Goal: Information Seeking & Learning: Learn about a topic

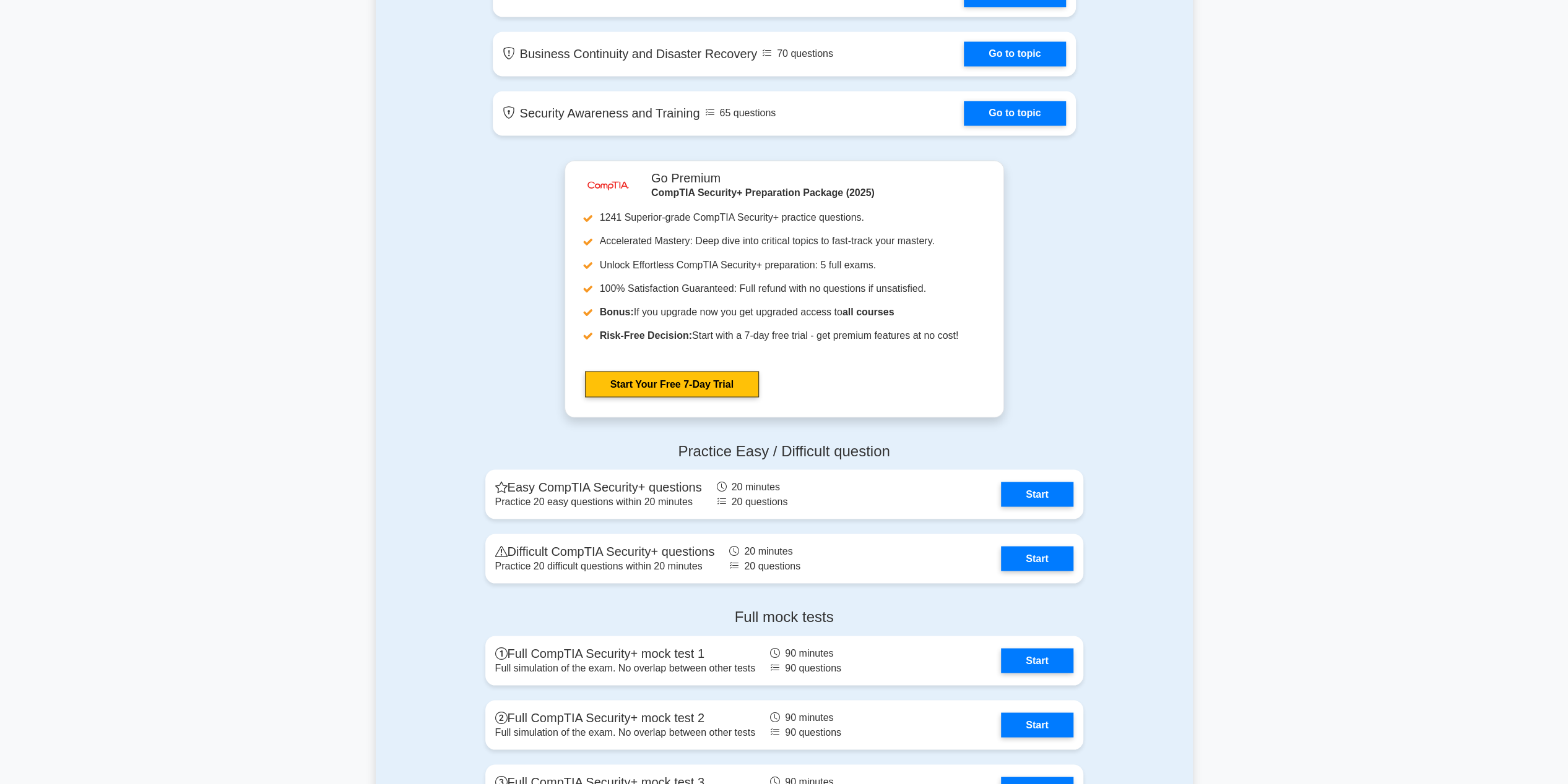
scroll to position [2289, 0]
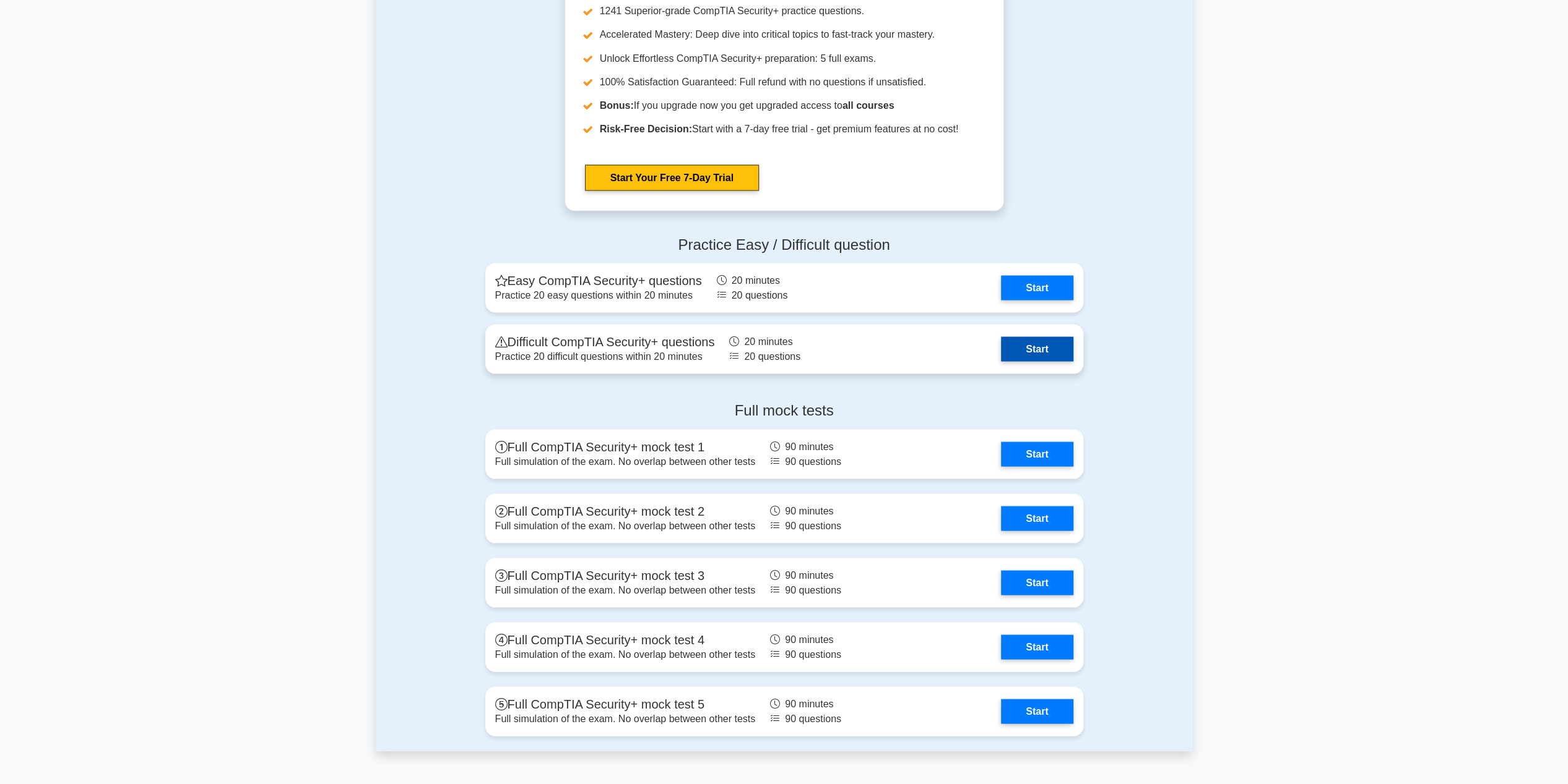
click at [1029, 351] on link "Start" at bounding box center [1036, 349] width 72 height 25
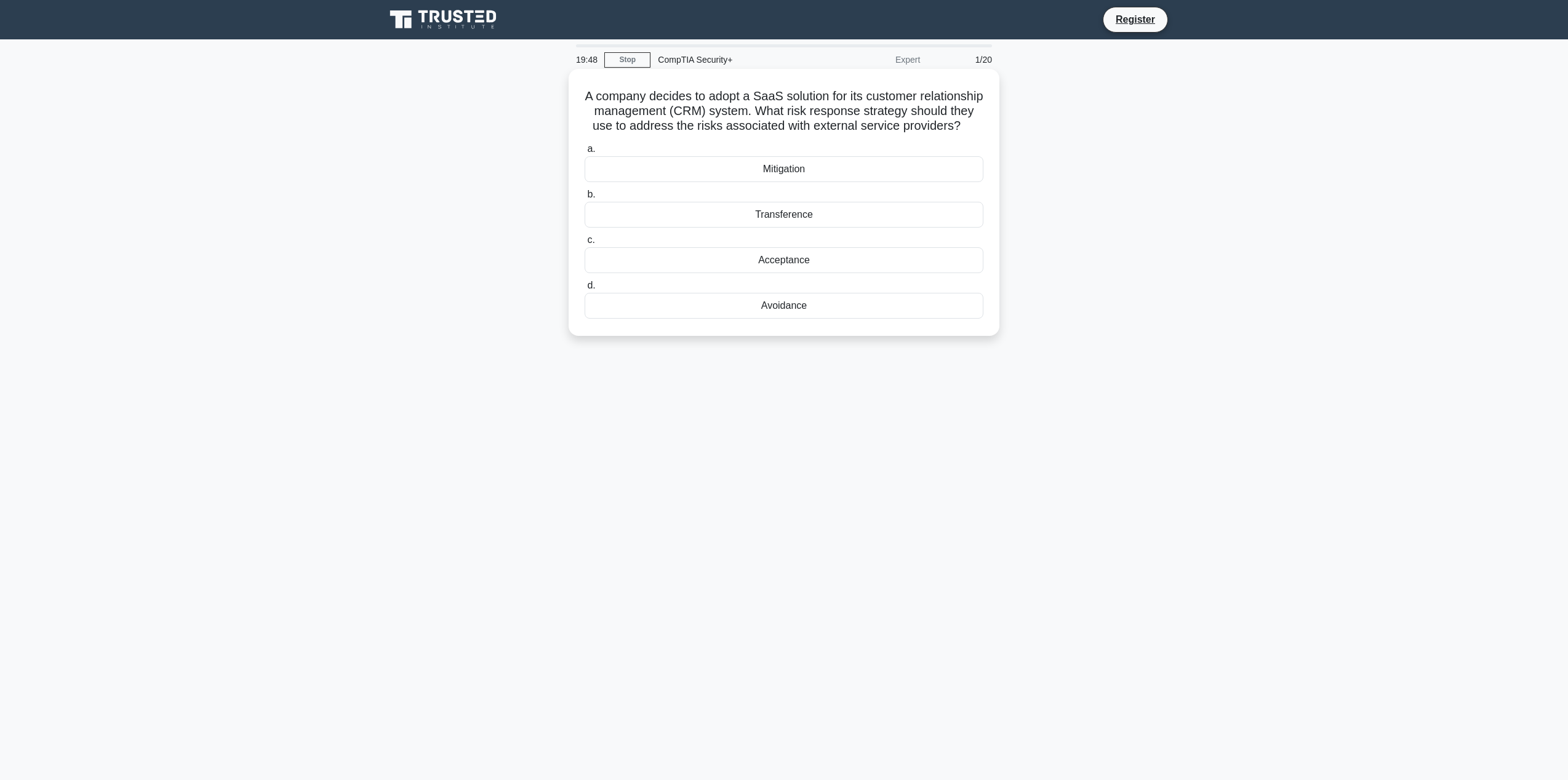
click at [790, 228] on div "Transference" at bounding box center [784, 215] width 399 height 26
click at [585, 199] on input "b. Transference" at bounding box center [585, 195] width 0 height 8
click at [850, 305] on div "/27" at bounding box center [784, 306] width 399 height 26
click at [585, 290] on input "d. /27" at bounding box center [585, 285] width 0 height 8
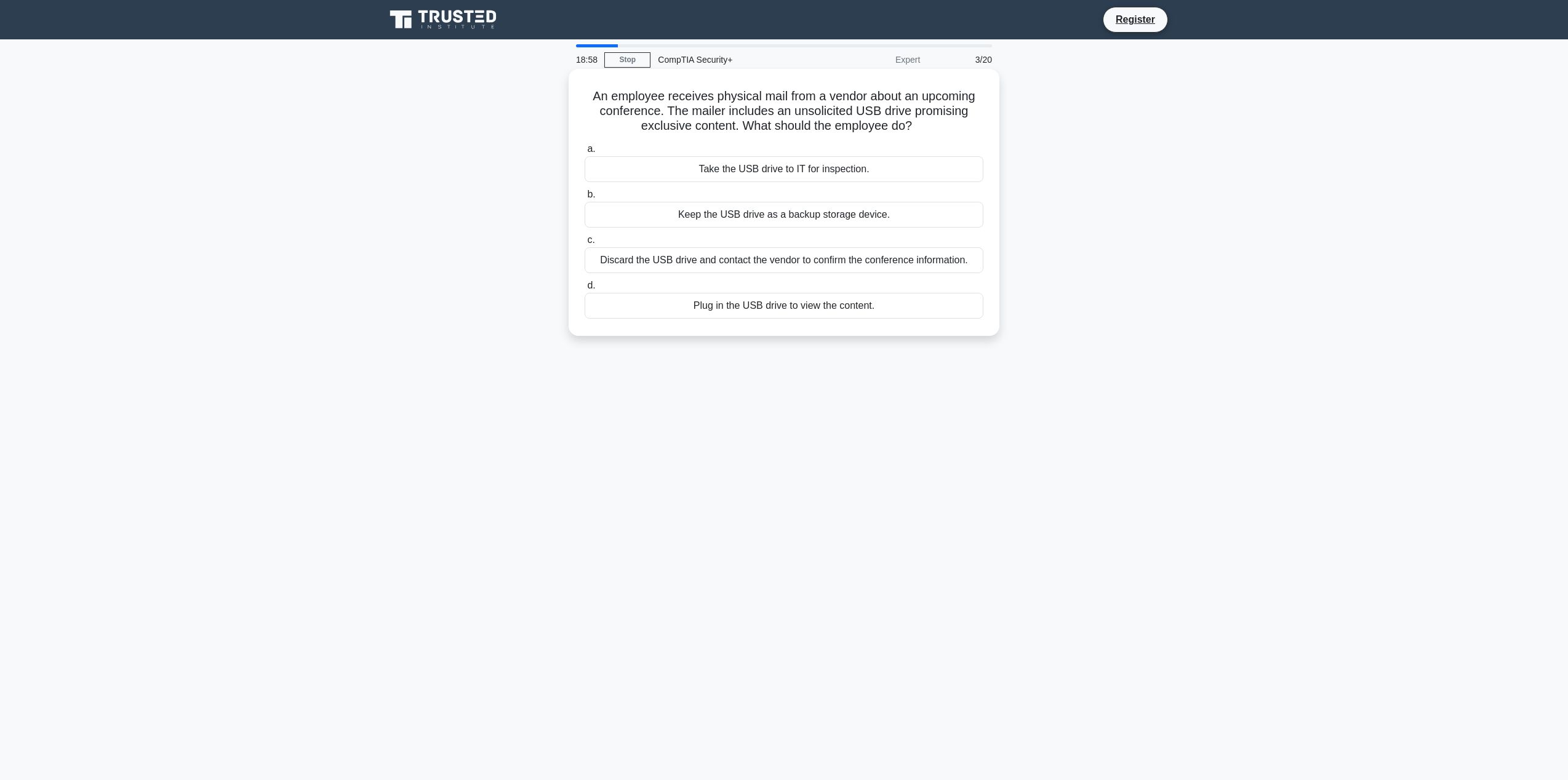
click at [824, 165] on div "Take the USB drive to IT for inspection." at bounding box center [784, 169] width 399 height 26
click at [585, 153] on input "a. Take the USB drive to IT for inspection." at bounding box center [585, 148] width 0 height 8
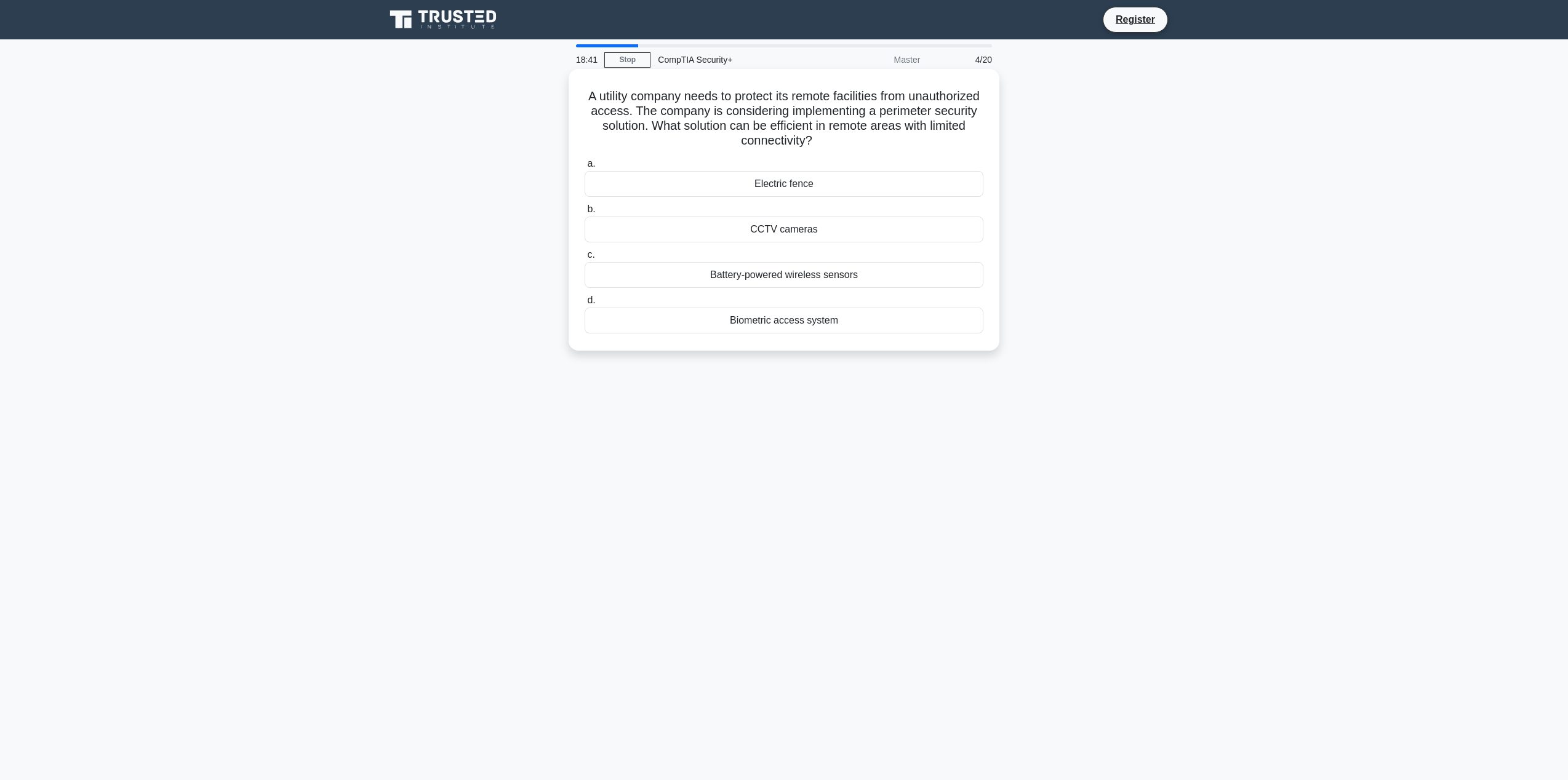
click at [826, 236] on div "CCTV cameras" at bounding box center [784, 230] width 399 height 26
click at [585, 213] on input "b. CCTV cameras" at bounding box center [585, 209] width 0 height 8
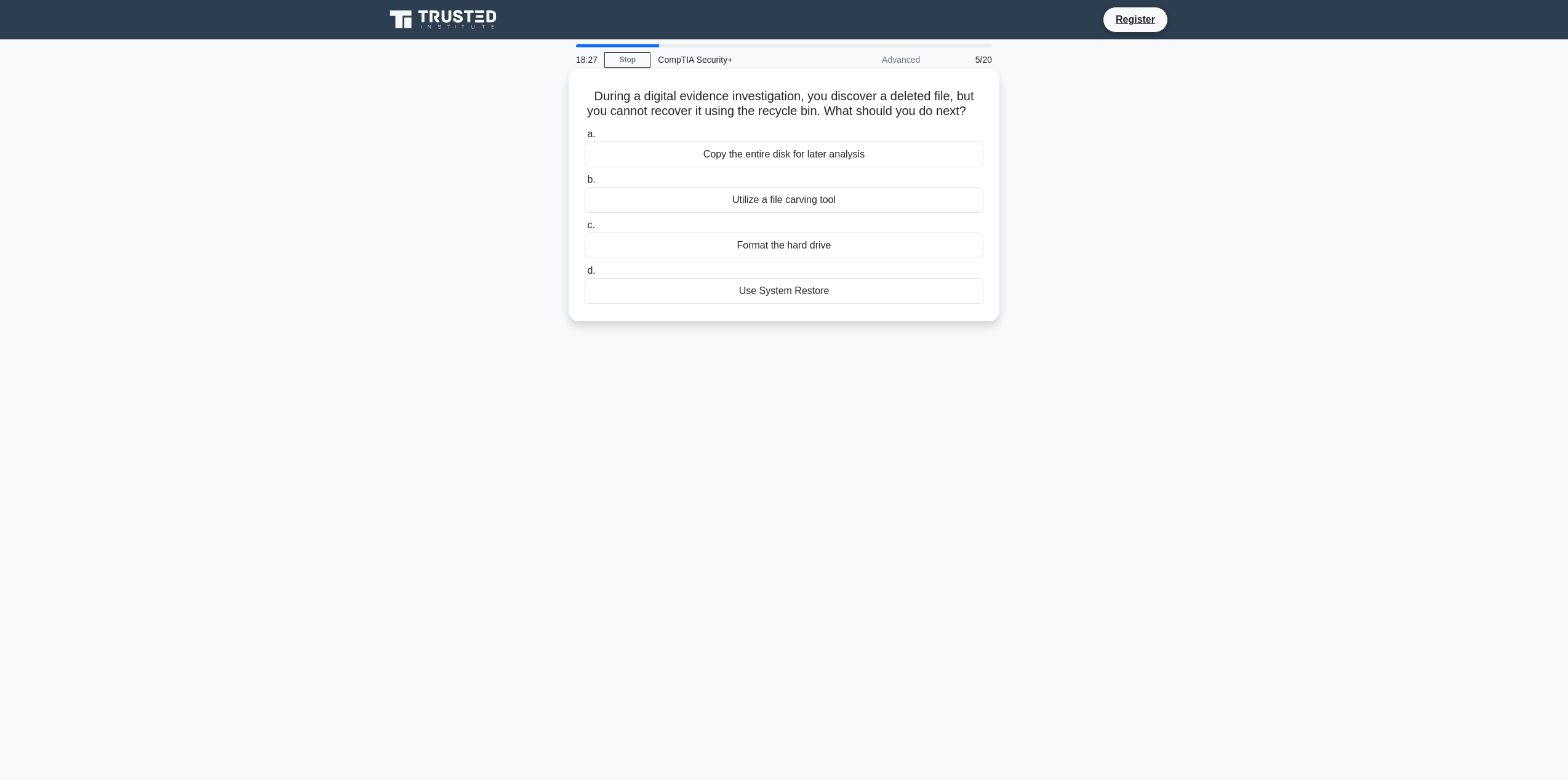
click at [802, 304] on div "Use System Restore" at bounding box center [784, 291] width 399 height 26
click at [585, 275] on input "d. Use System Restore" at bounding box center [585, 271] width 0 height 8
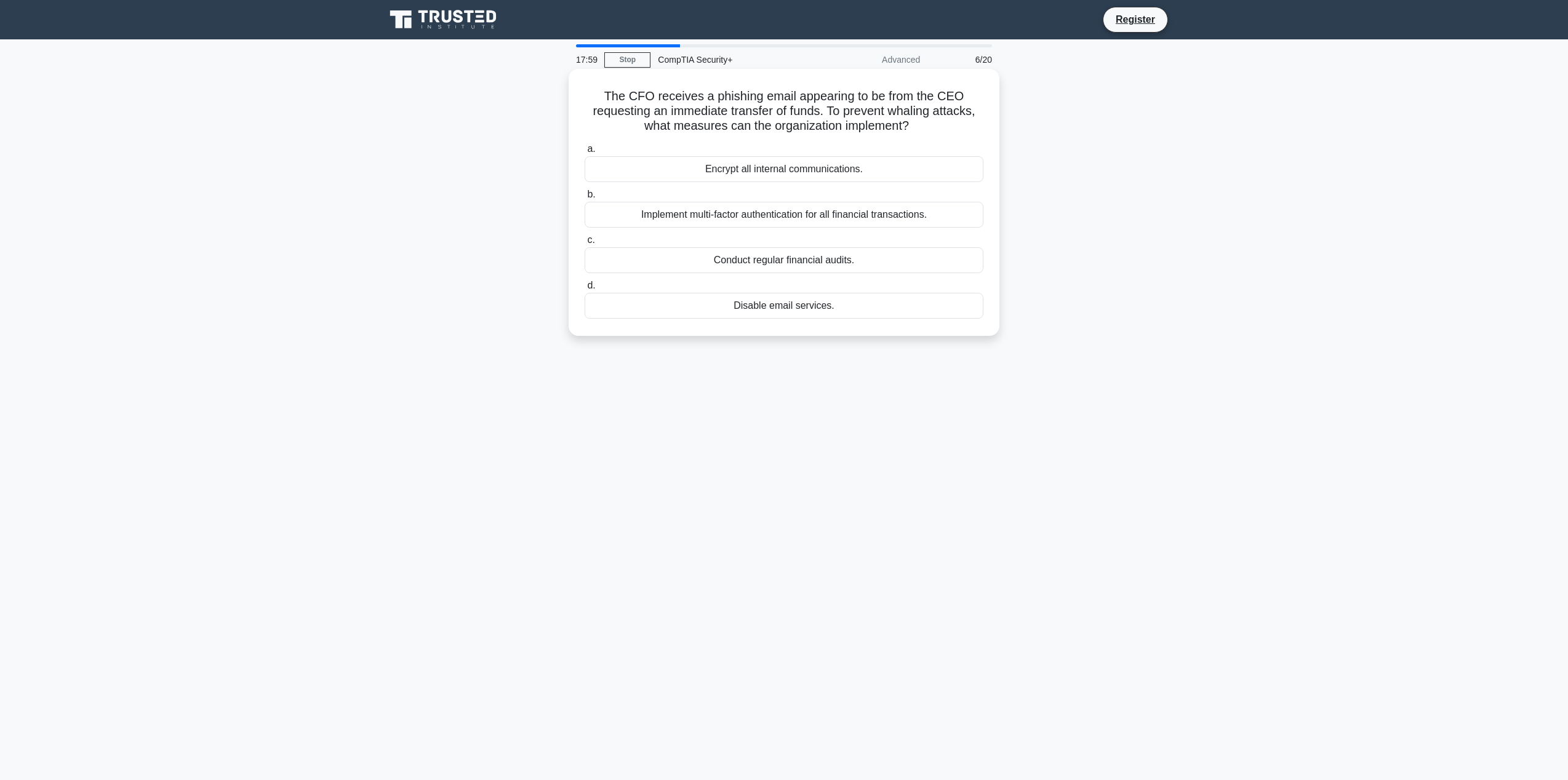
click at [949, 221] on div "Implement multi-factor authentication for all financial transactions." at bounding box center [784, 215] width 399 height 26
click at [585, 199] on input "b. Implement multi-factor authentication for all financial transactions." at bounding box center [585, 195] width 0 height 8
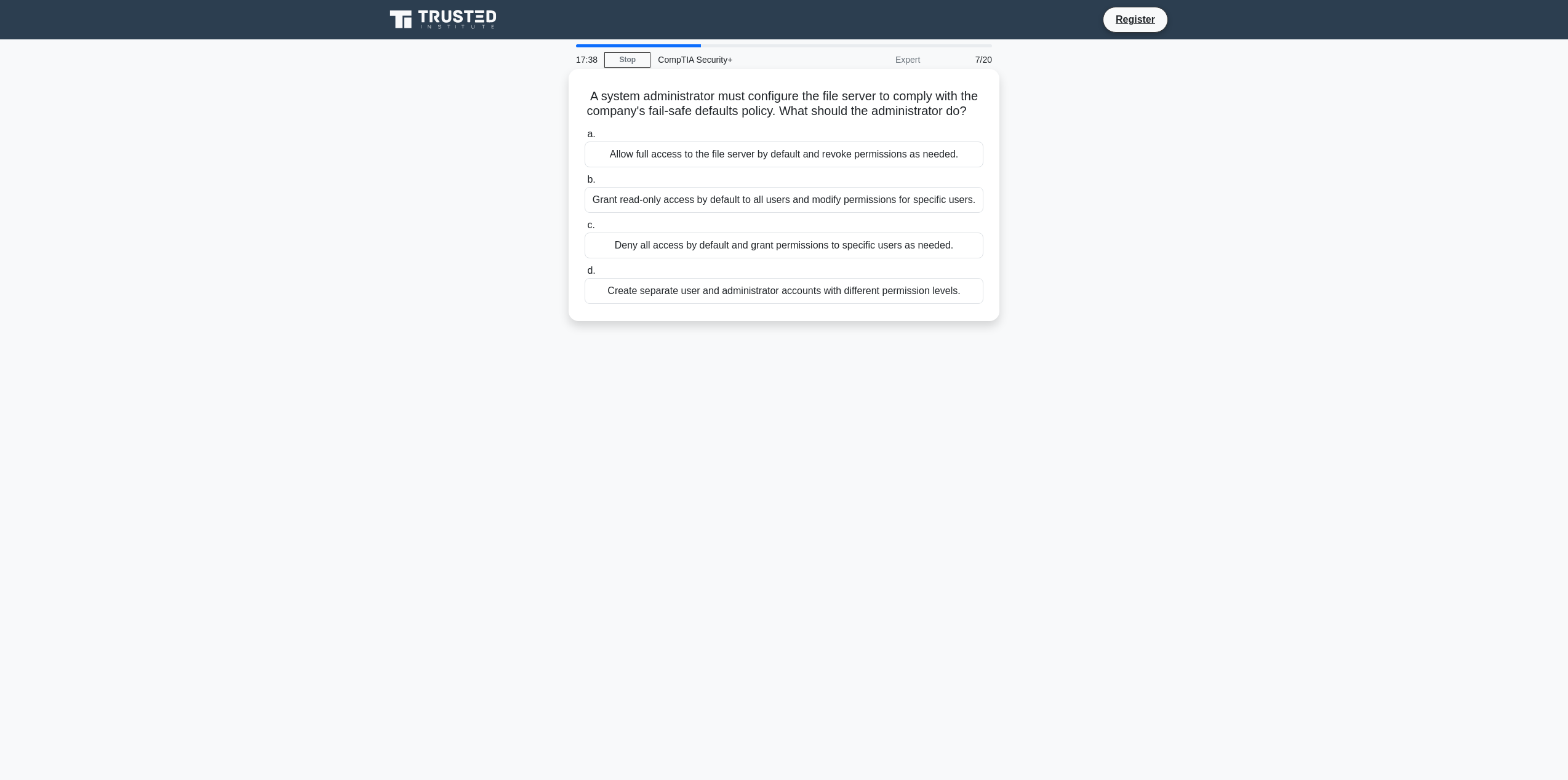
click at [826, 255] on div "Deny all access by default and grant permissions to specific users as needed." at bounding box center [784, 245] width 399 height 26
click at [585, 230] on input "c. Deny all access by default and grant permissions to specific users as needed." at bounding box center [585, 225] width 0 height 8
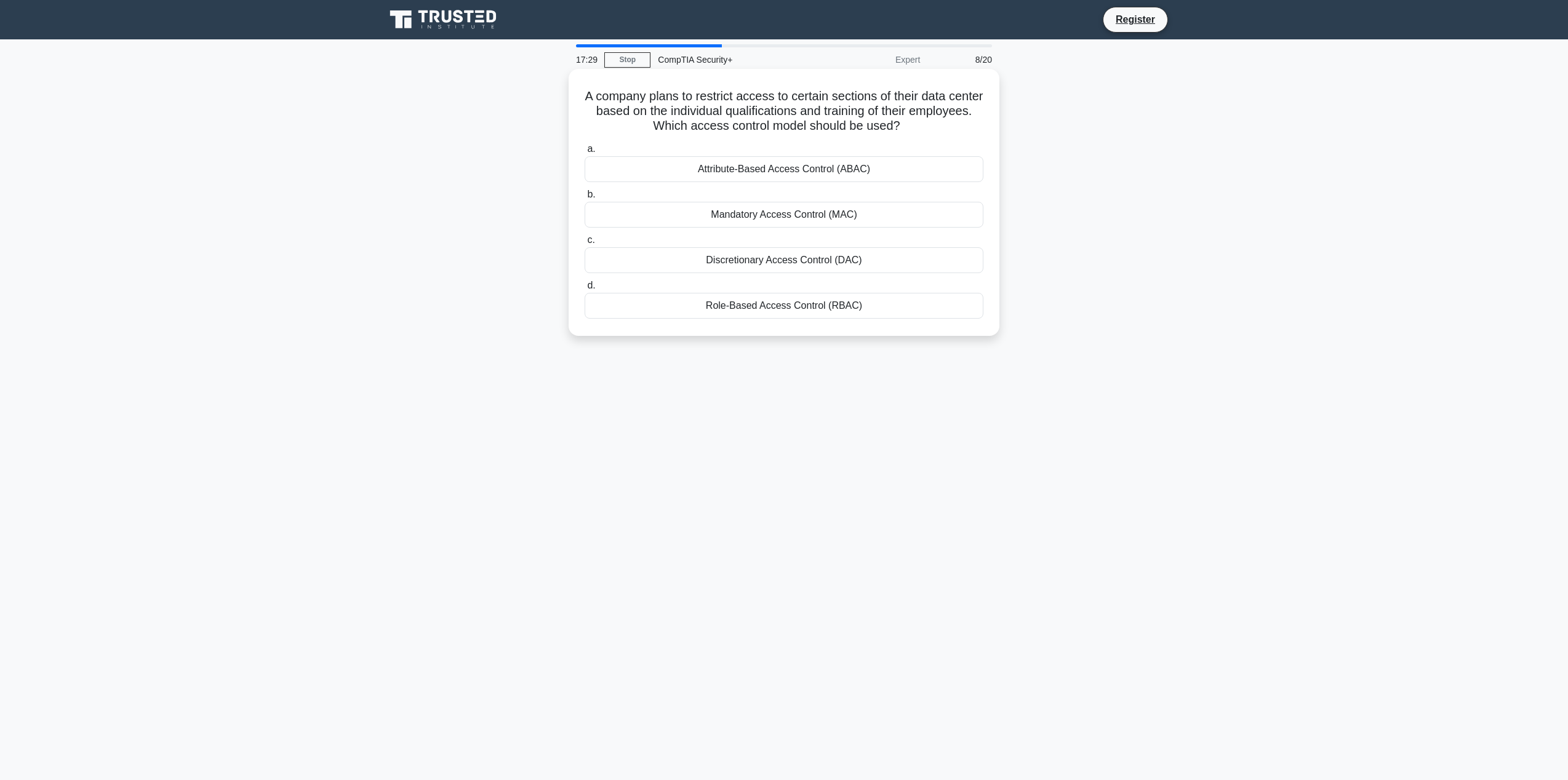
click at [772, 314] on div "Role-Based Access Control (RBAC)" at bounding box center [784, 306] width 399 height 26
click at [585, 290] on input "d. Role-Based Access Control (RBAC)" at bounding box center [585, 285] width 0 height 8
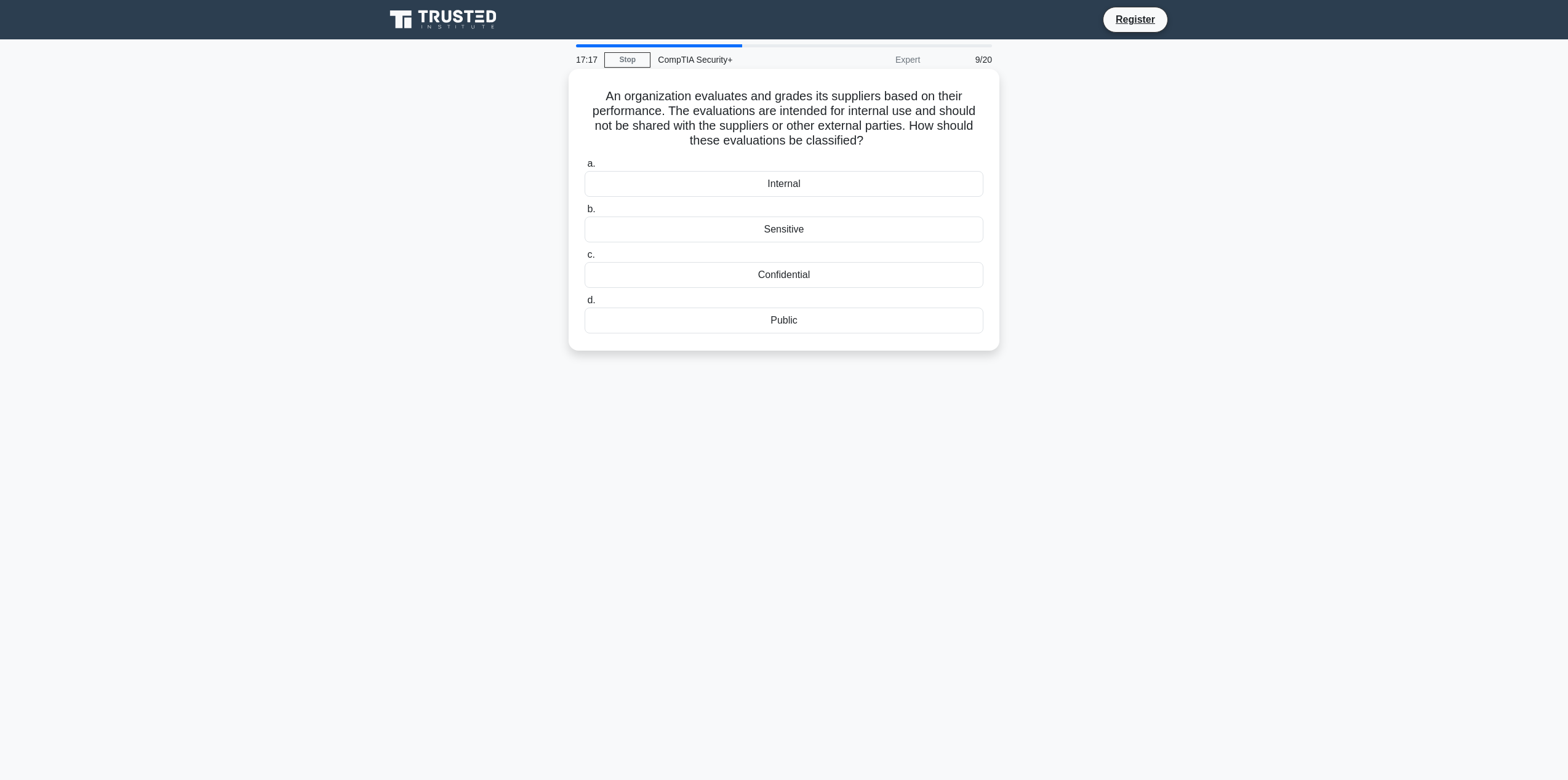
click at [798, 280] on div "Confidential" at bounding box center [784, 275] width 399 height 26
click at [585, 259] on input "c. Confidential" at bounding box center [585, 255] width 0 height 8
click at [801, 189] on div "DMZ" at bounding box center [784, 184] width 399 height 26
click at [585, 168] on input "a. DMZ" at bounding box center [585, 164] width 0 height 8
click at [768, 188] on div "Role-Based Access Control (RBAC)" at bounding box center [784, 184] width 399 height 26
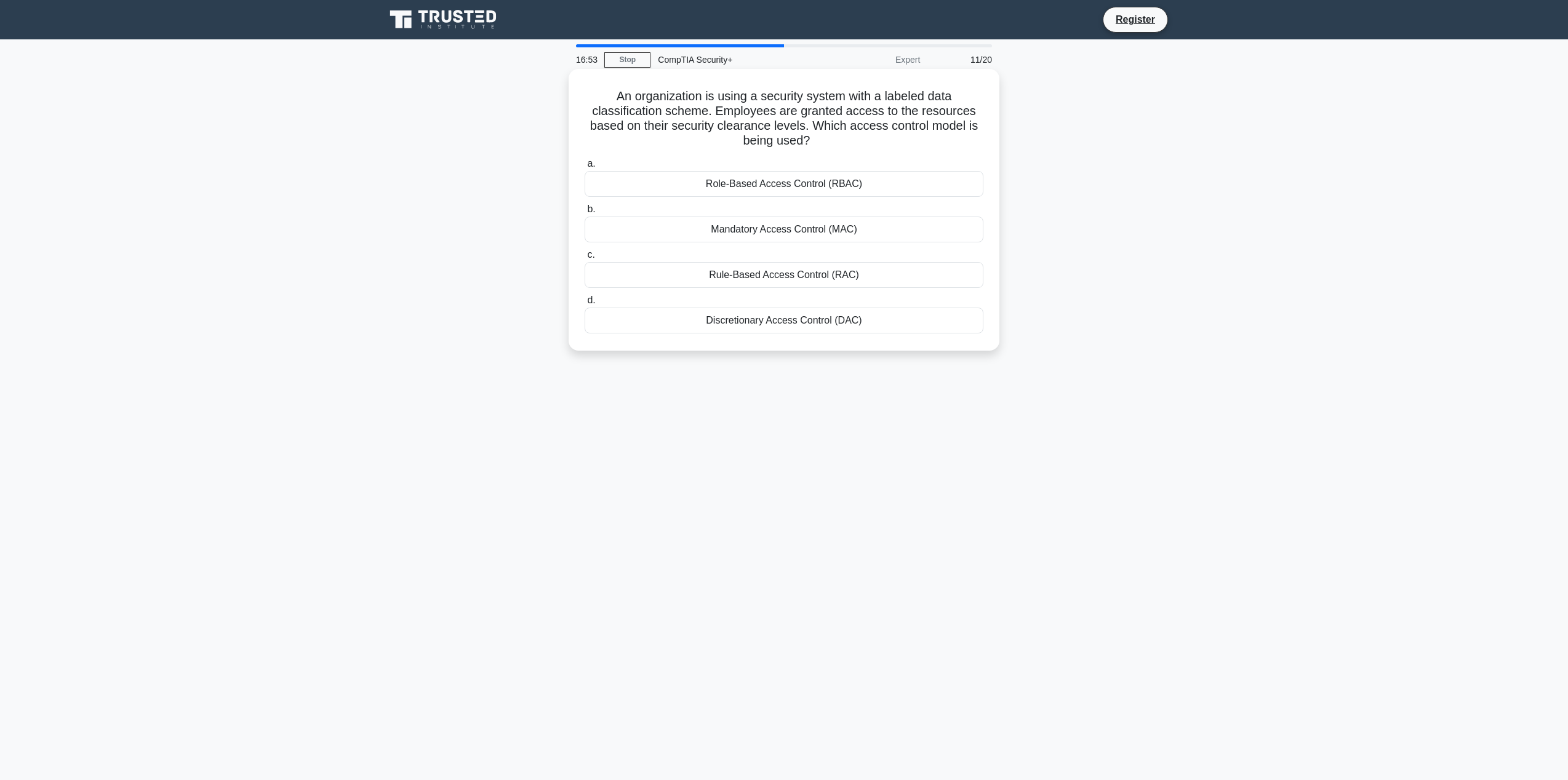
click at [585, 168] on input "a. Role-Based Access Control (RBAC)" at bounding box center [585, 164] width 0 height 8
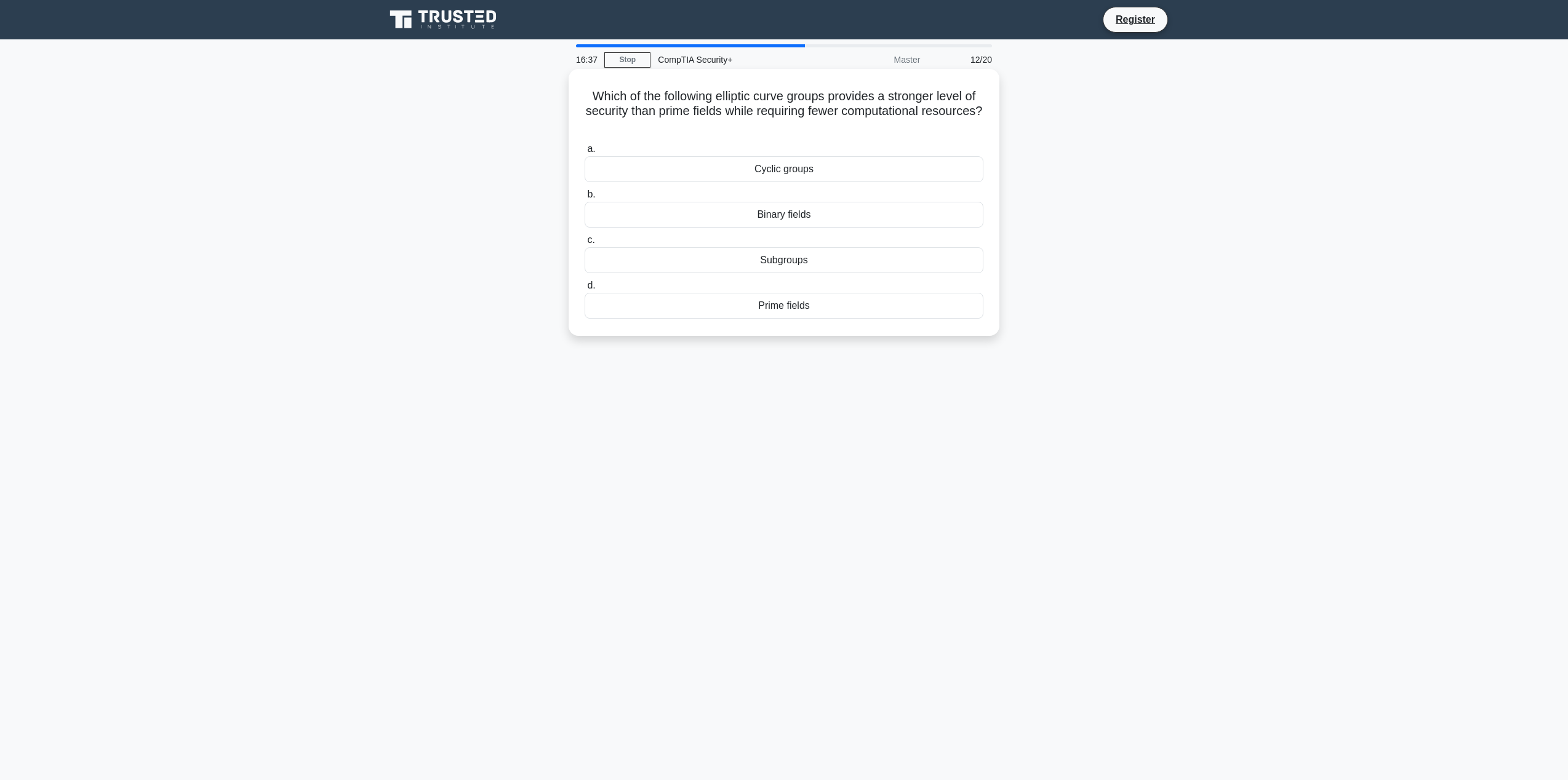
click at [794, 262] on div "Subgroups" at bounding box center [784, 261] width 399 height 26
click at [585, 244] on input "c. Subgroups" at bounding box center [585, 240] width 0 height 8
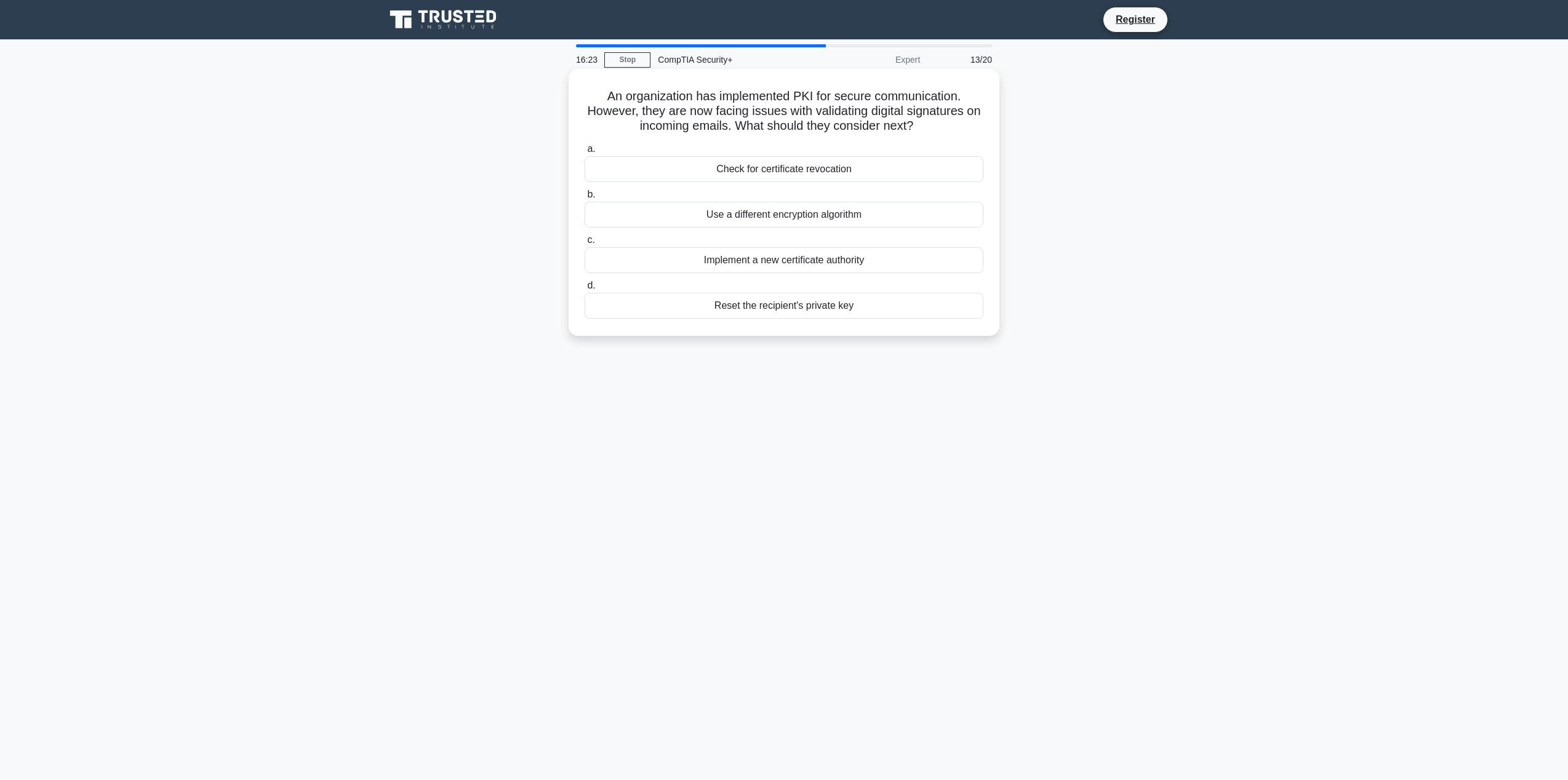
click at [798, 262] on div "Implement a new certificate authority" at bounding box center [784, 261] width 399 height 26
click at [585, 244] on input "c. Implement a new certificate authority" at bounding box center [585, 240] width 0 height 8
click at [784, 260] on div "Memory acquisition tool" at bounding box center [784, 261] width 399 height 26
click at [585, 244] on input "c. Memory acquisition tool" at bounding box center [585, 240] width 0 height 8
click at [767, 265] on div "Network-based Intrusion Detection System (NIDS)" at bounding box center [784, 261] width 399 height 26
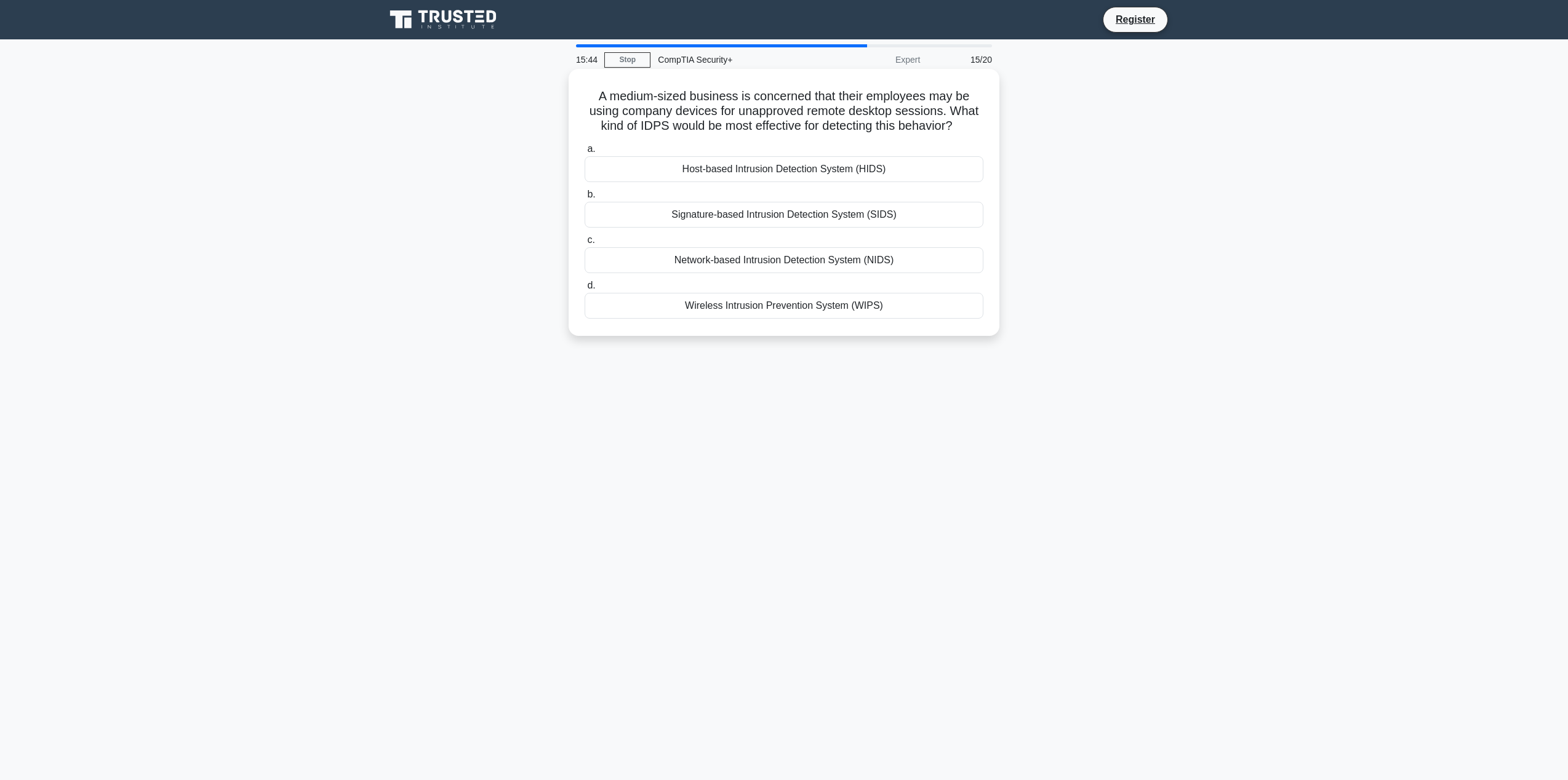
click at [585, 244] on input "c. Network-based Intrusion Detection System (NIDS)" at bounding box center [585, 240] width 0 height 8
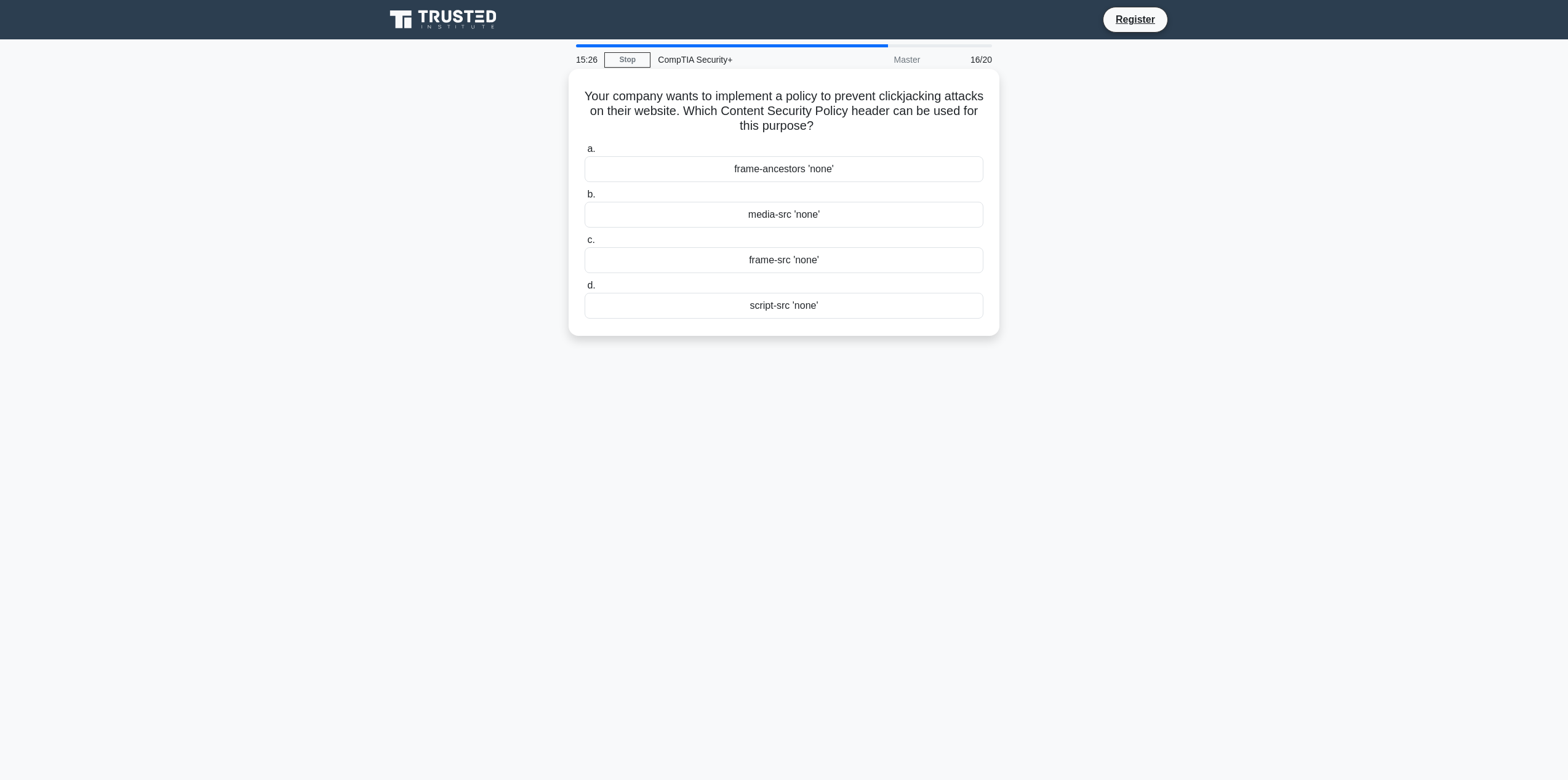
click at [766, 304] on div "script-src 'none'" at bounding box center [784, 306] width 399 height 26
click at [585, 290] on input "d. script-src 'none'" at bounding box center [585, 285] width 0 height 8
click at [794, 261] on div "Forward secrecy" at bounding box center [784, 261] width 399 height 26
click at [585, 244] on input "c. Forward secrecy" at bounding box center [585, 240] width 0 height 8
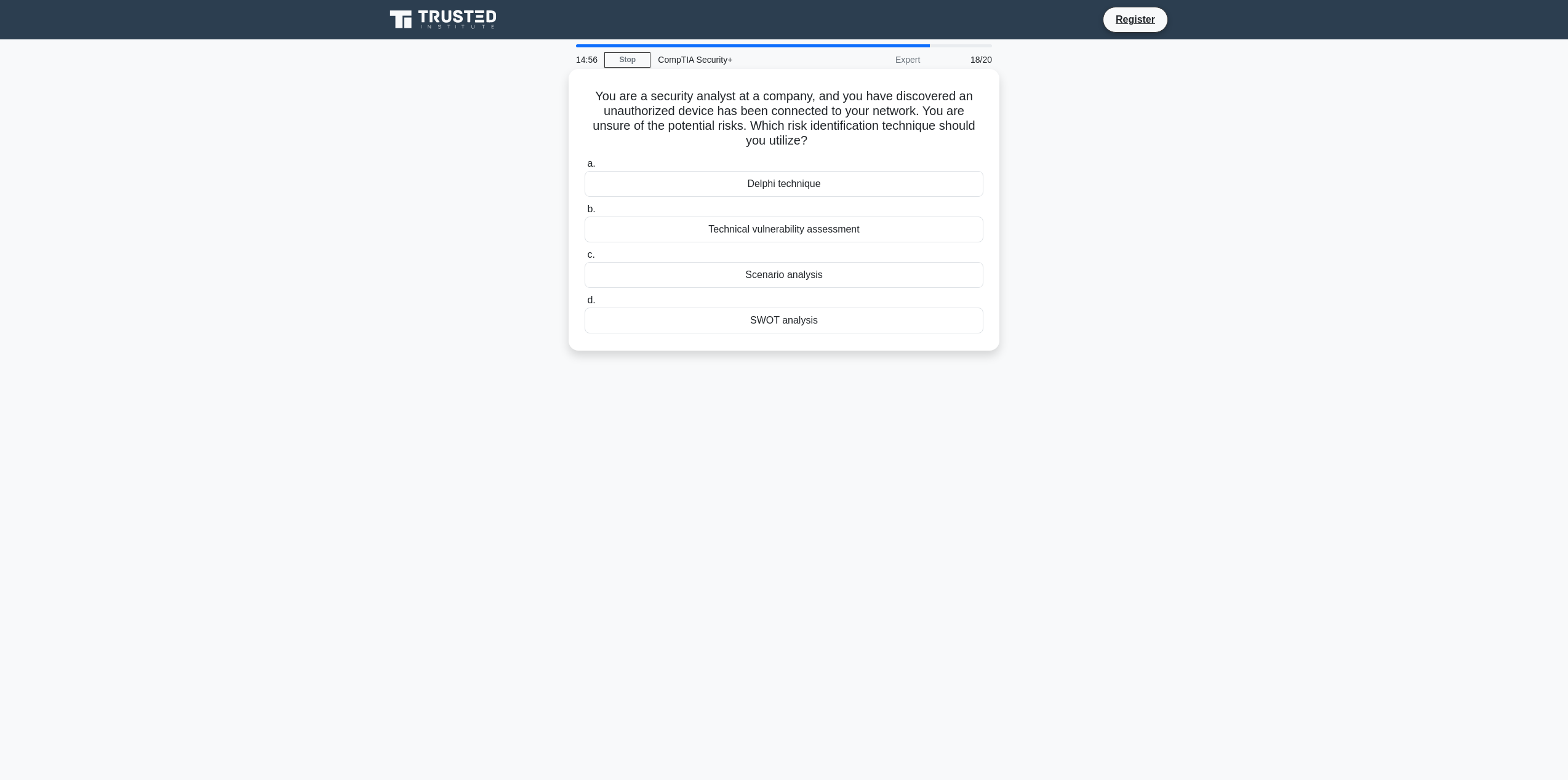
click at [787, 328] on div "SWOT analysis" at bounding box center [784, 321] width 399 height 26
click at [585, 304] on input "d. SWOT analysis" at bounding box center [585, 300] width 0 height 8
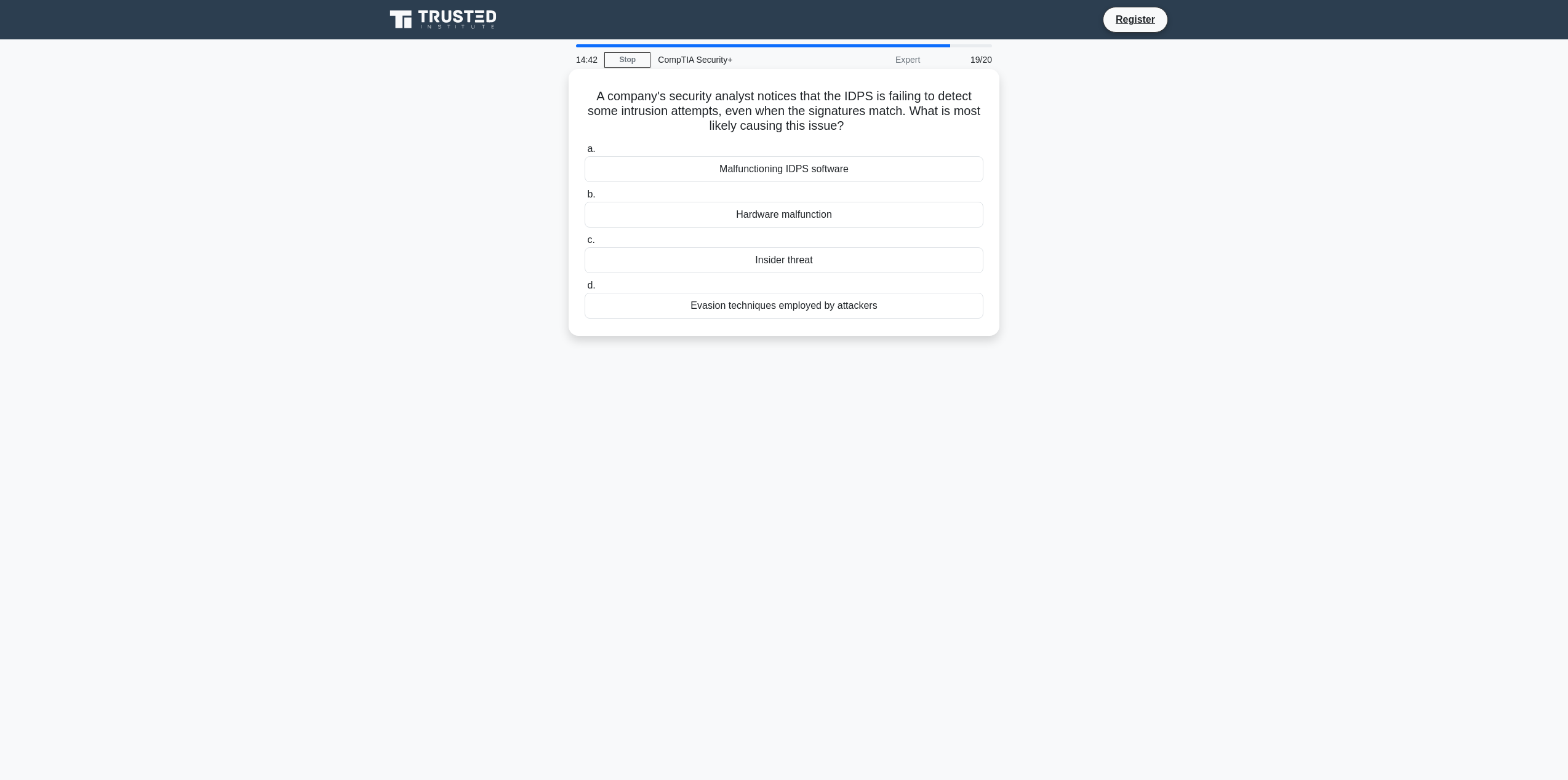
click at [822, 174] on div "Malfunctioning IDPS software" at bounding box center [784, 169] width 399 height 26
click at [585, 153] on input "a. Malfunctioning IDPS software" at bounding box center [585, 148] width 0 height 8
click at [841, 261] on div "Tech support scam" at bounding box center [784, 261] width 399 height 26
click at [585, 244] on input "c. Tech support scam" at bounding box center [585, 240] width 0 height 8
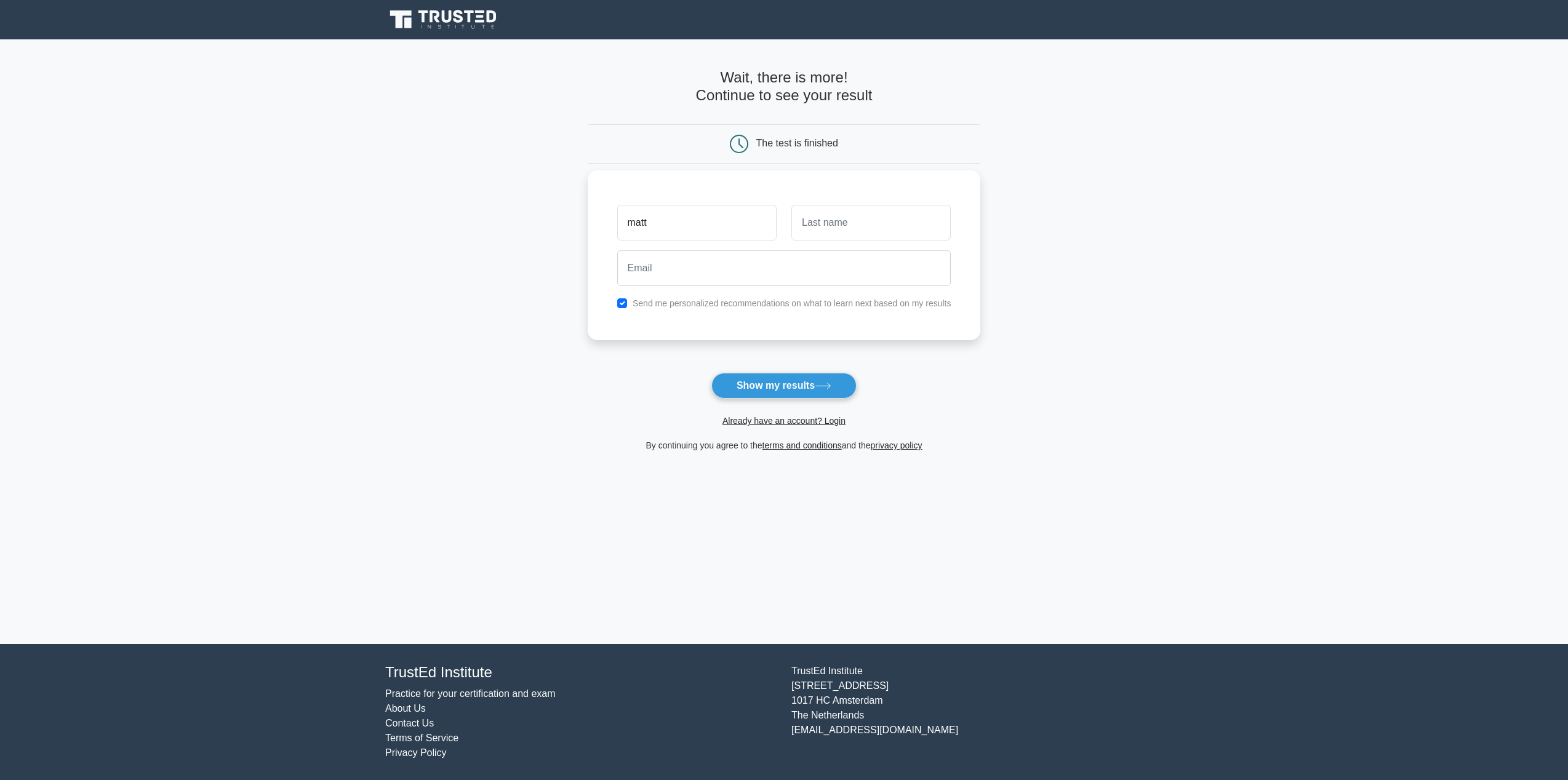
type input "matt"
type input "cahill"
type input "mattcahill957@gmail.com"
click at [712, 373] on button "Show my results" at bounding box center [784, 386] width 145 height 26
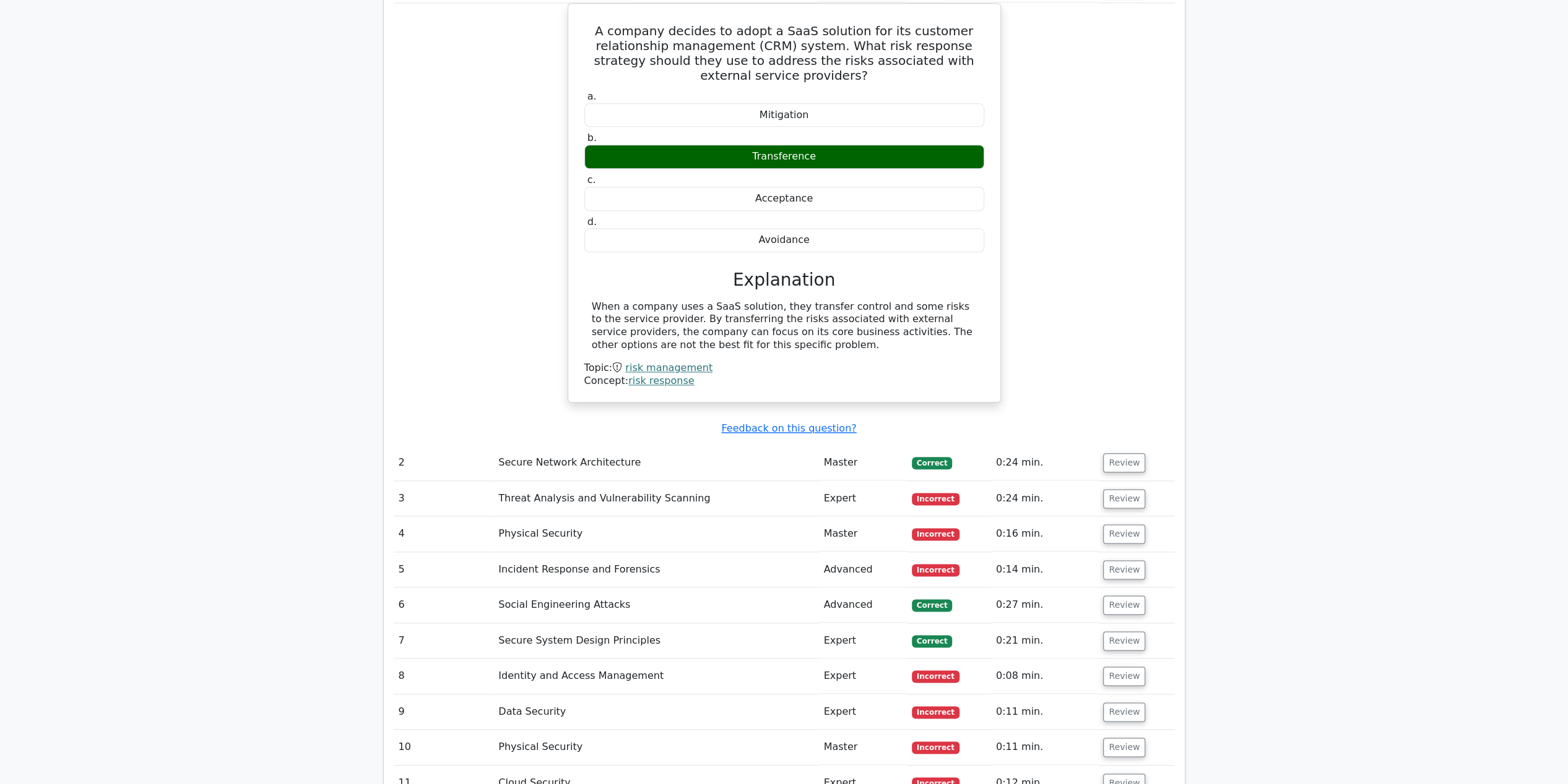
scroll to position [1299, 0]
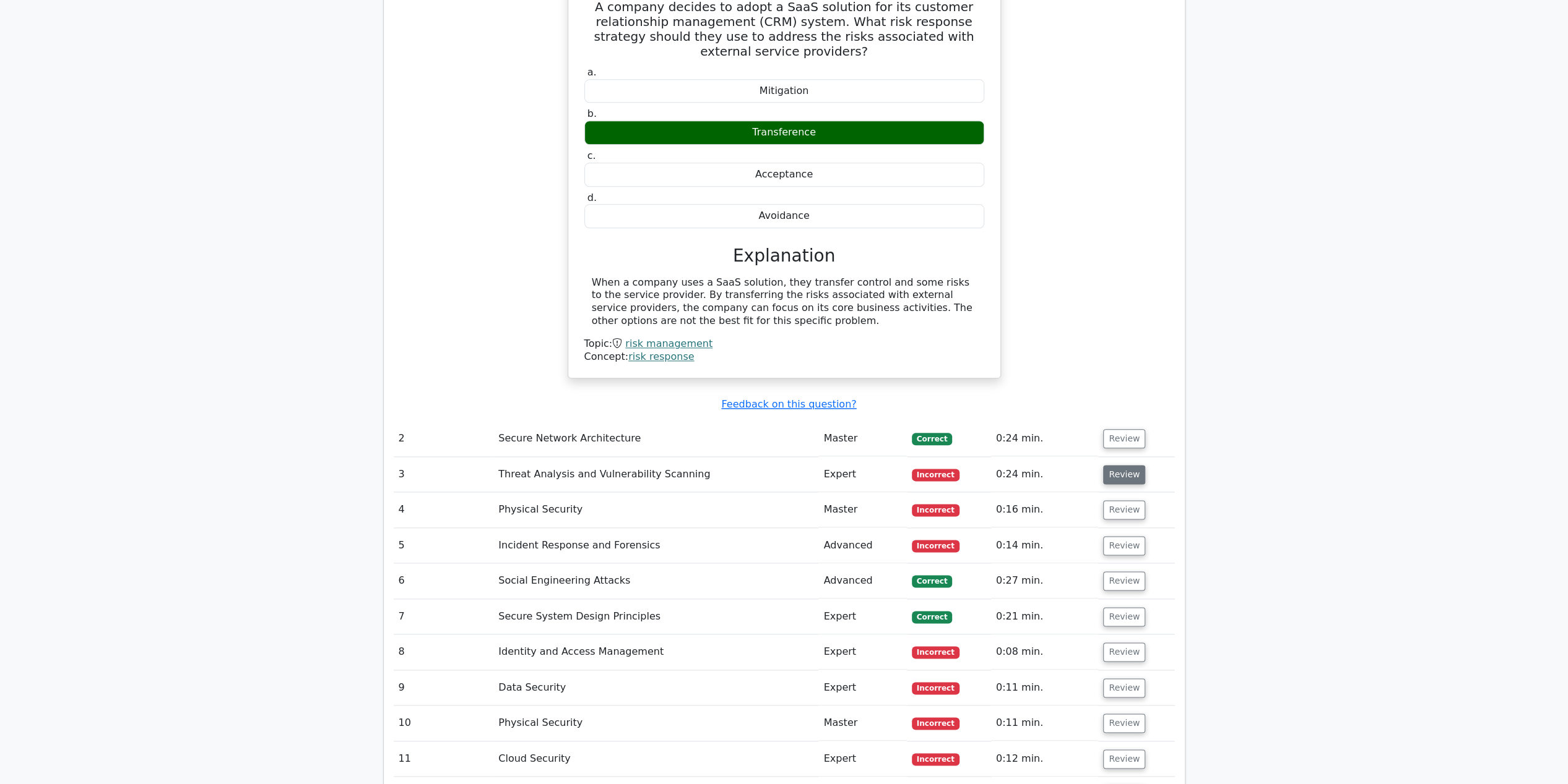
click at [1134, 465] on button "Review" at bounding box center [1123, 475] width 42 height 19
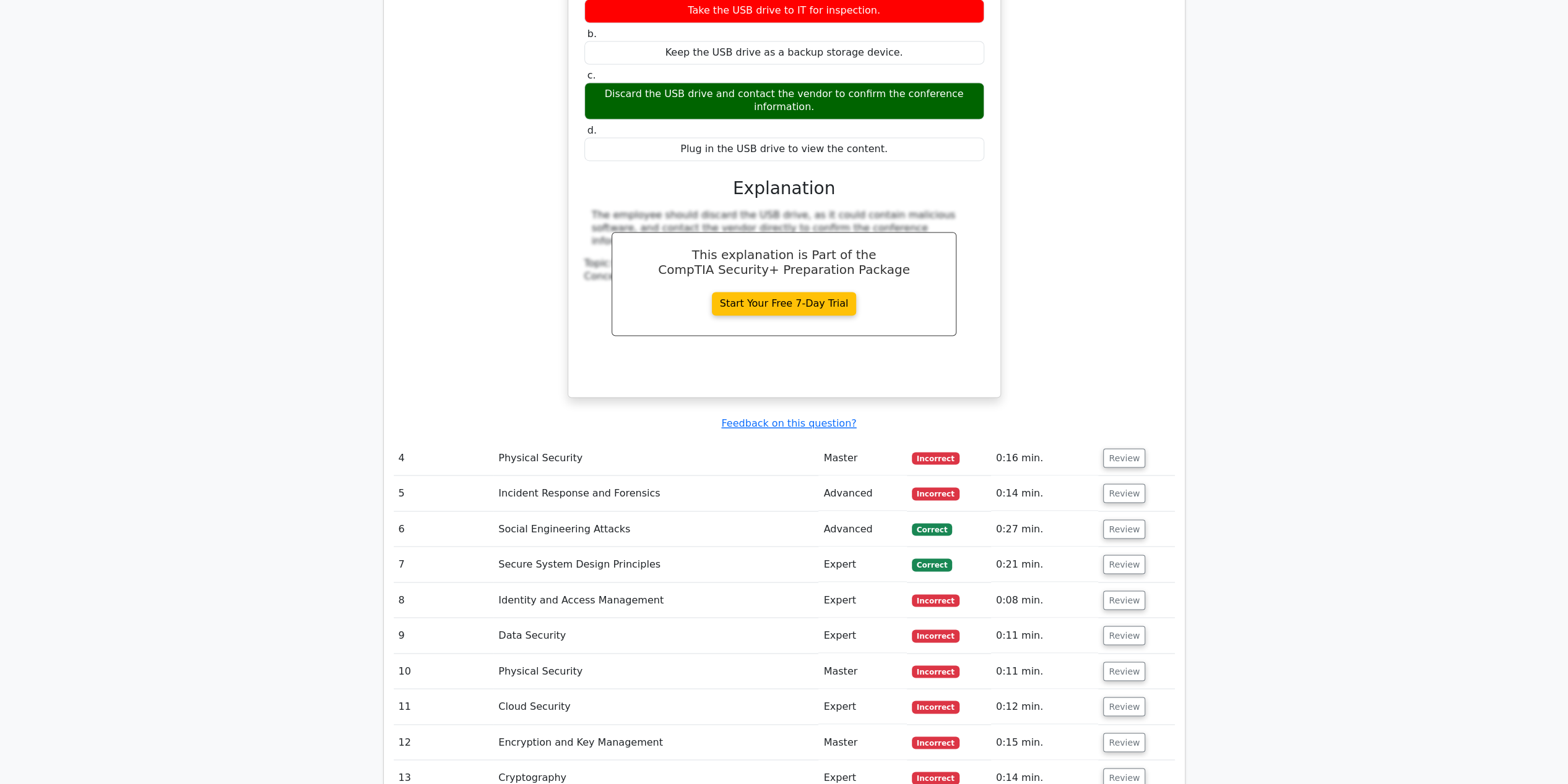
scroll to position [1918, 0]
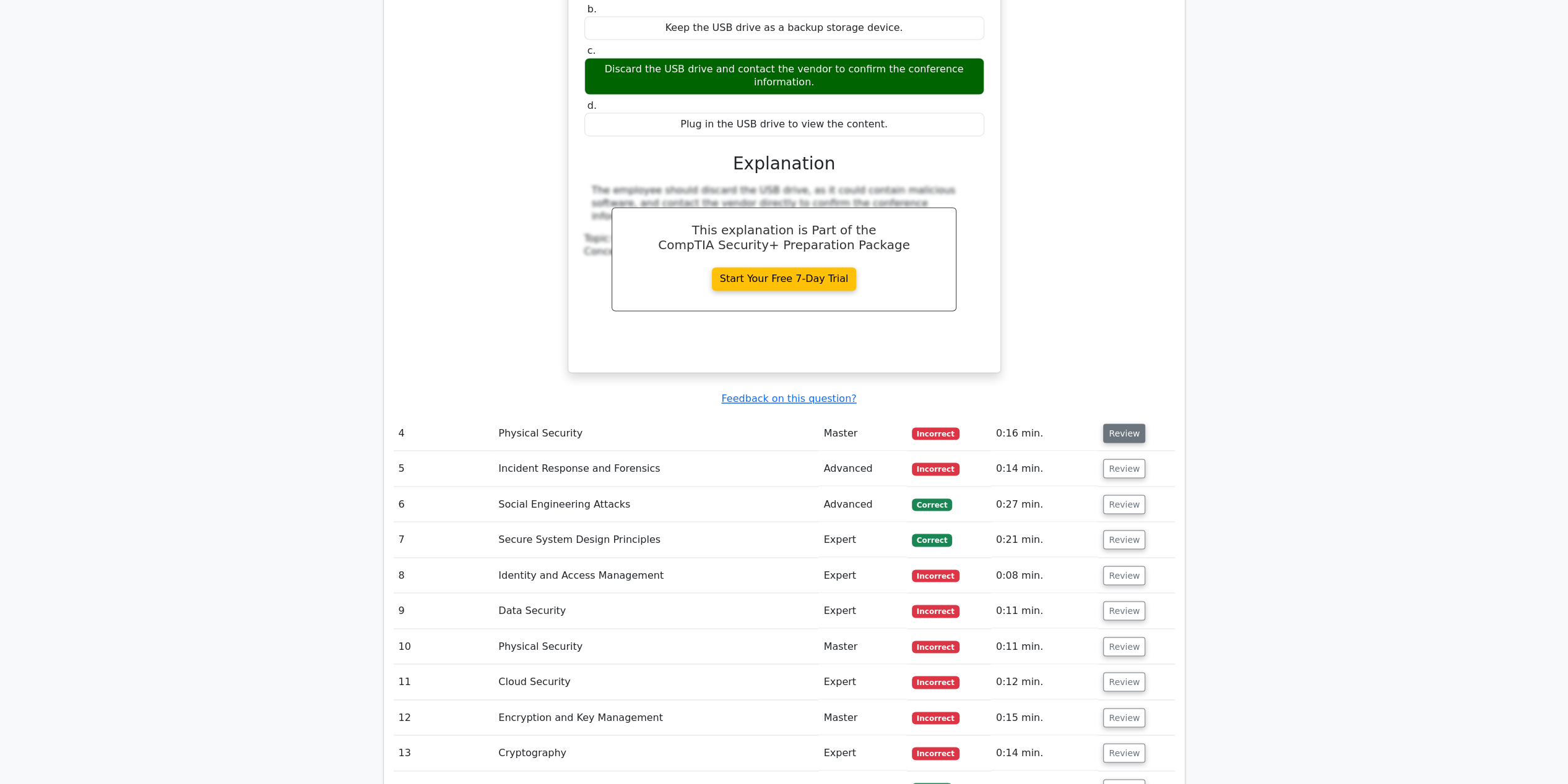
click at [1129, 424] on button "Review" at bounding box center [1123, 433] width 42 height 19
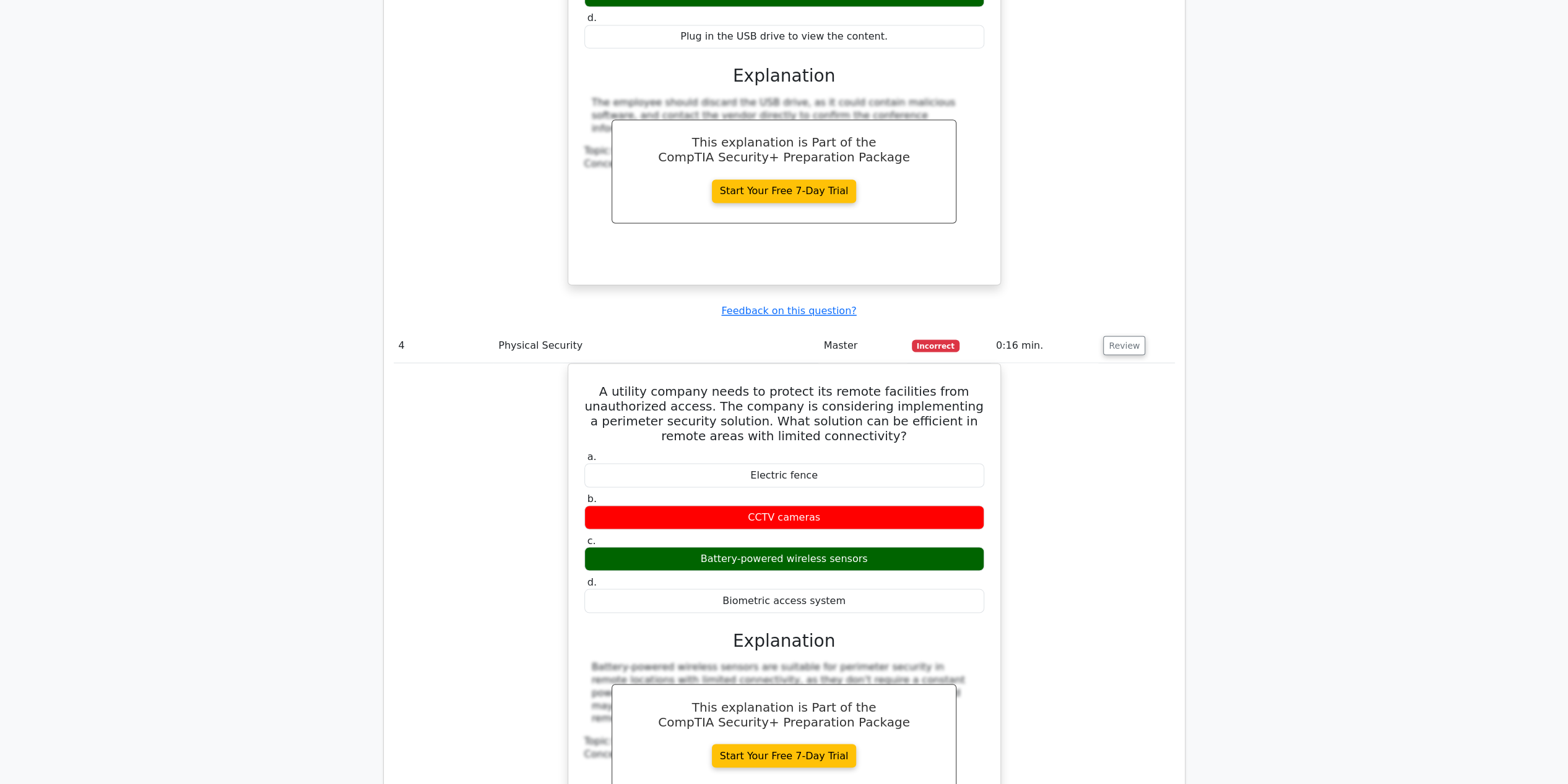
scroll to position [2289, 0]
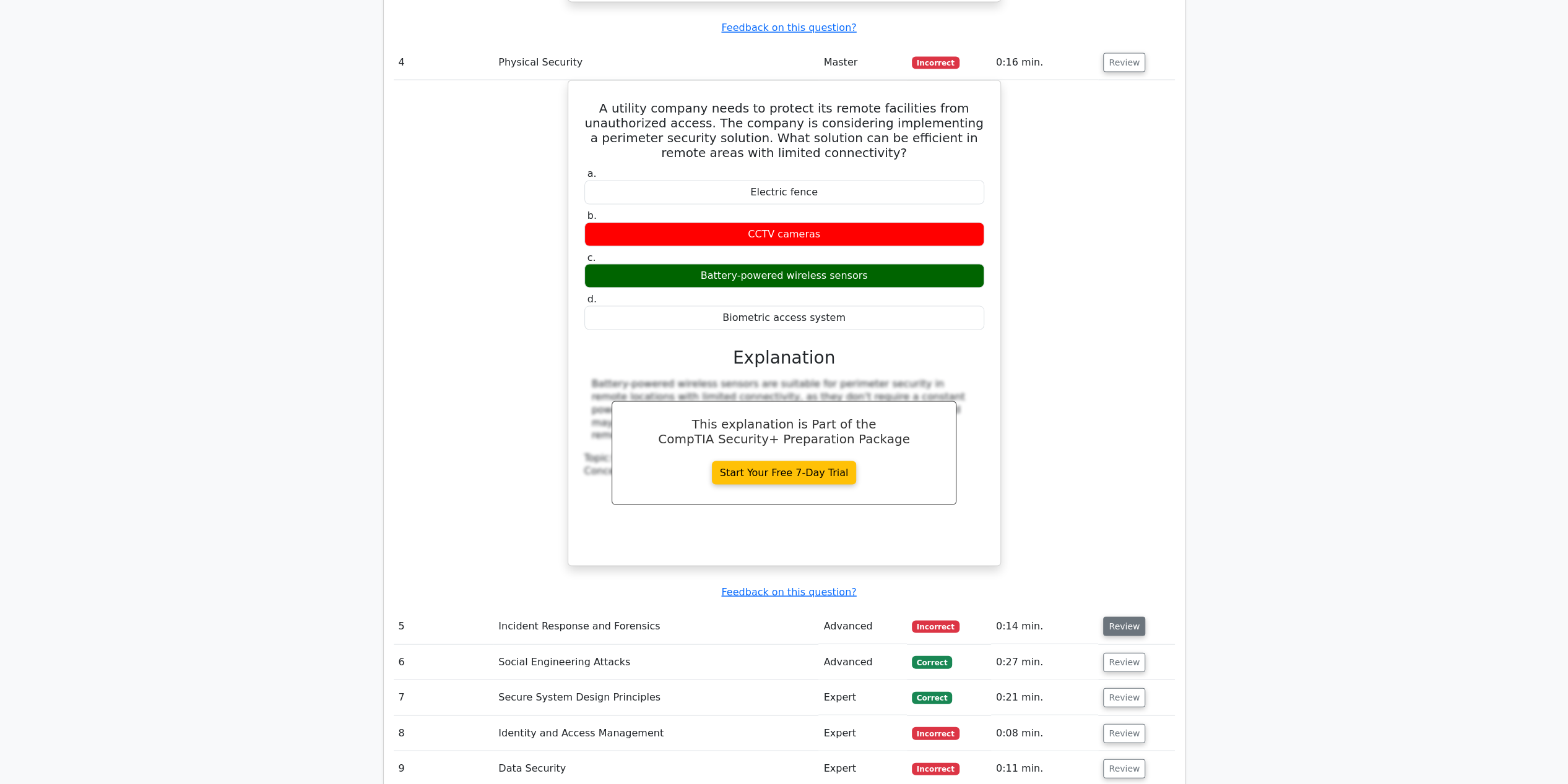
click at [1122, 617] on button "Review" at bounding box center [1123, 626] width 42 height 19
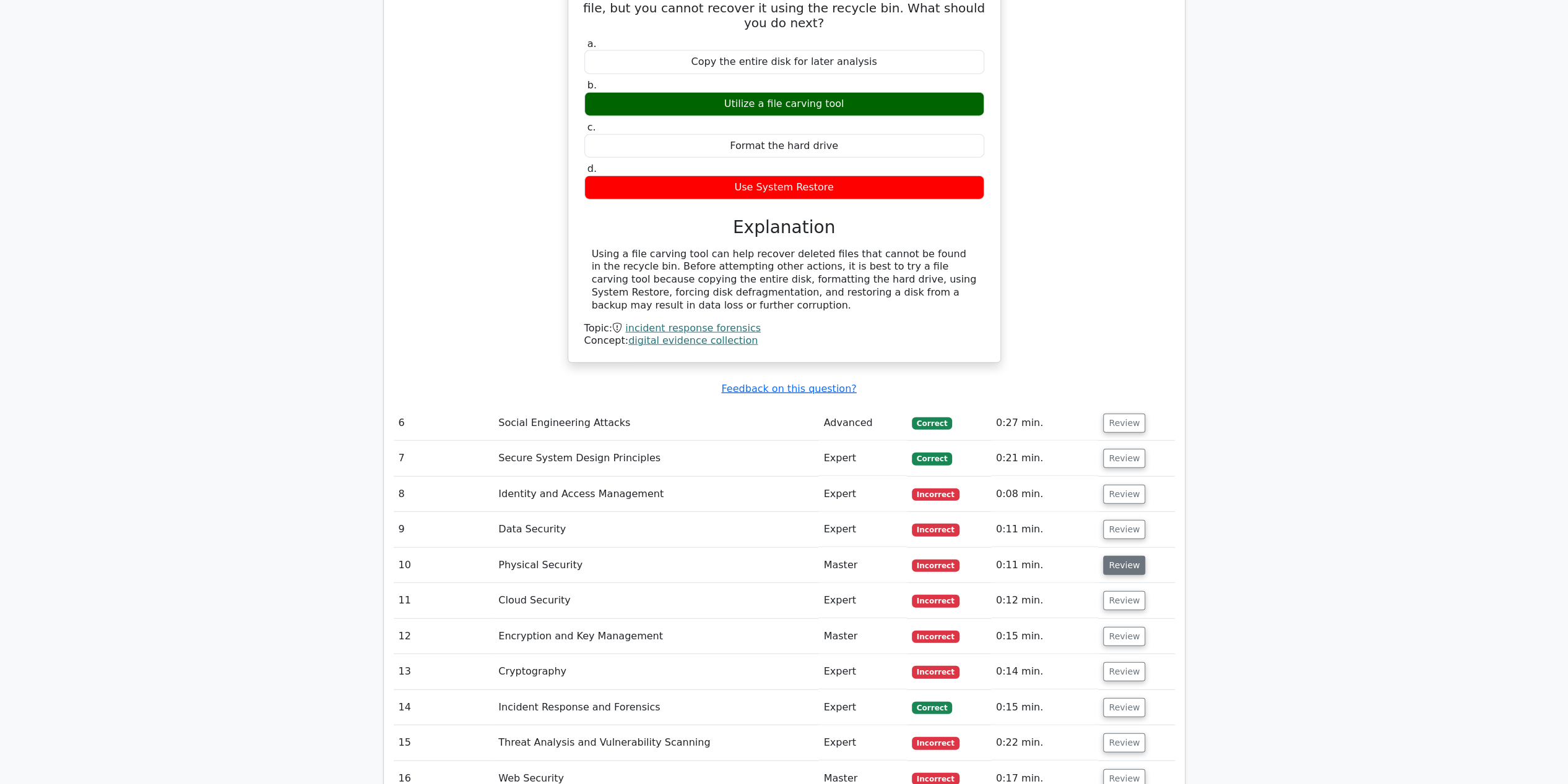
scroll to position [2969, 0]
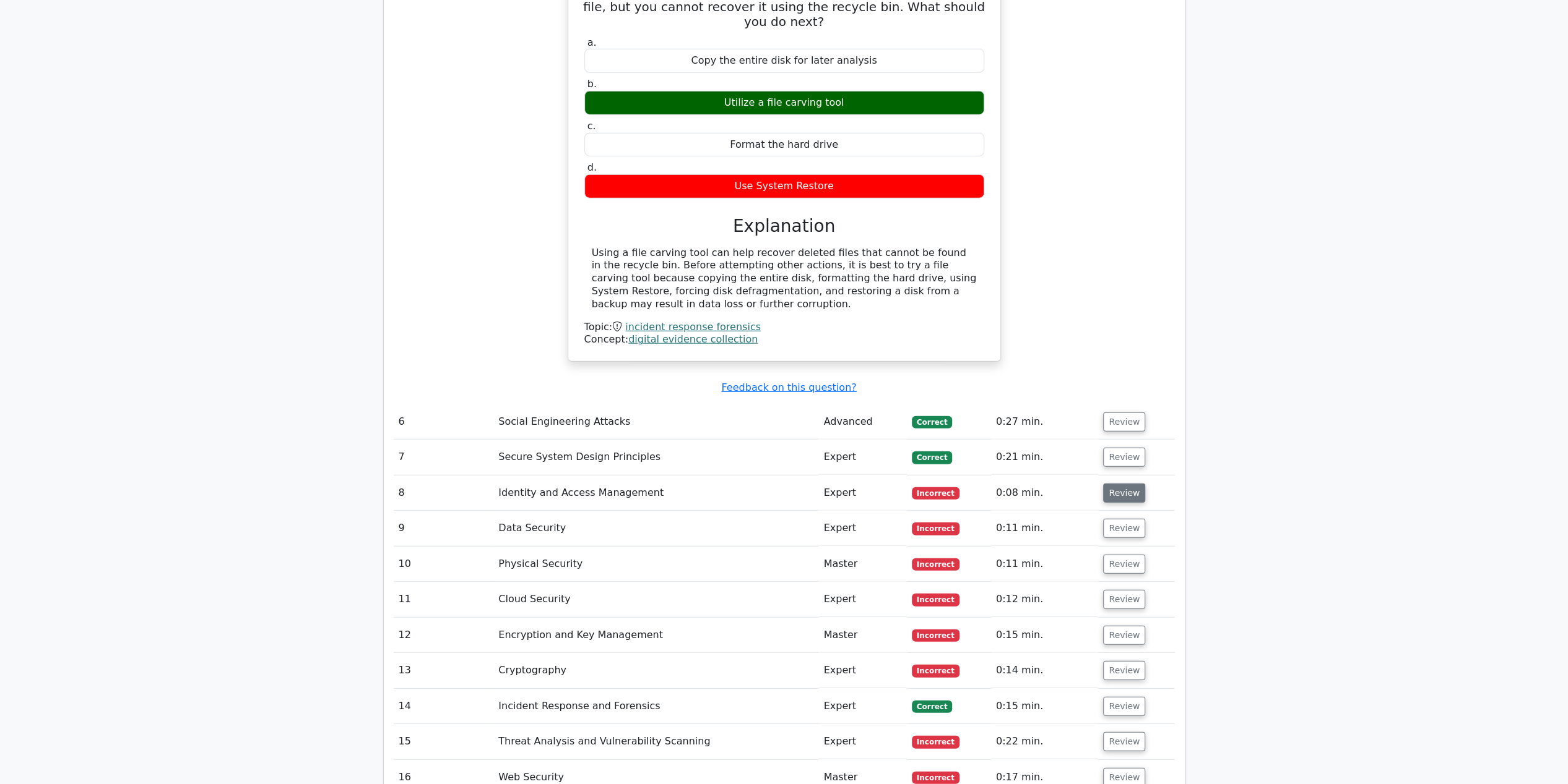
click at [1110, 483] on button "Review" at bounding box center [1123, 493] width 42 height 19
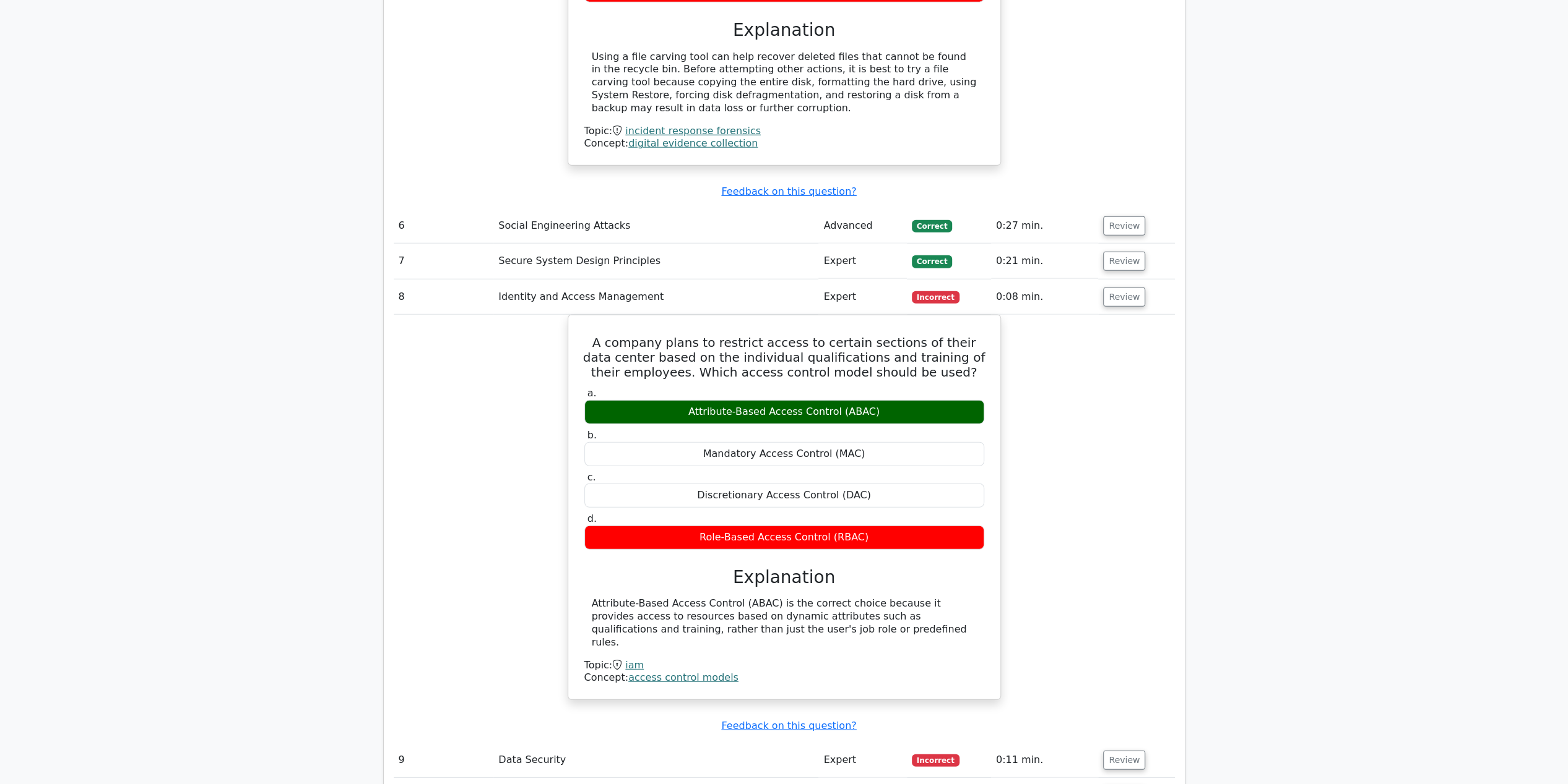
scroll to position [3278, 0]
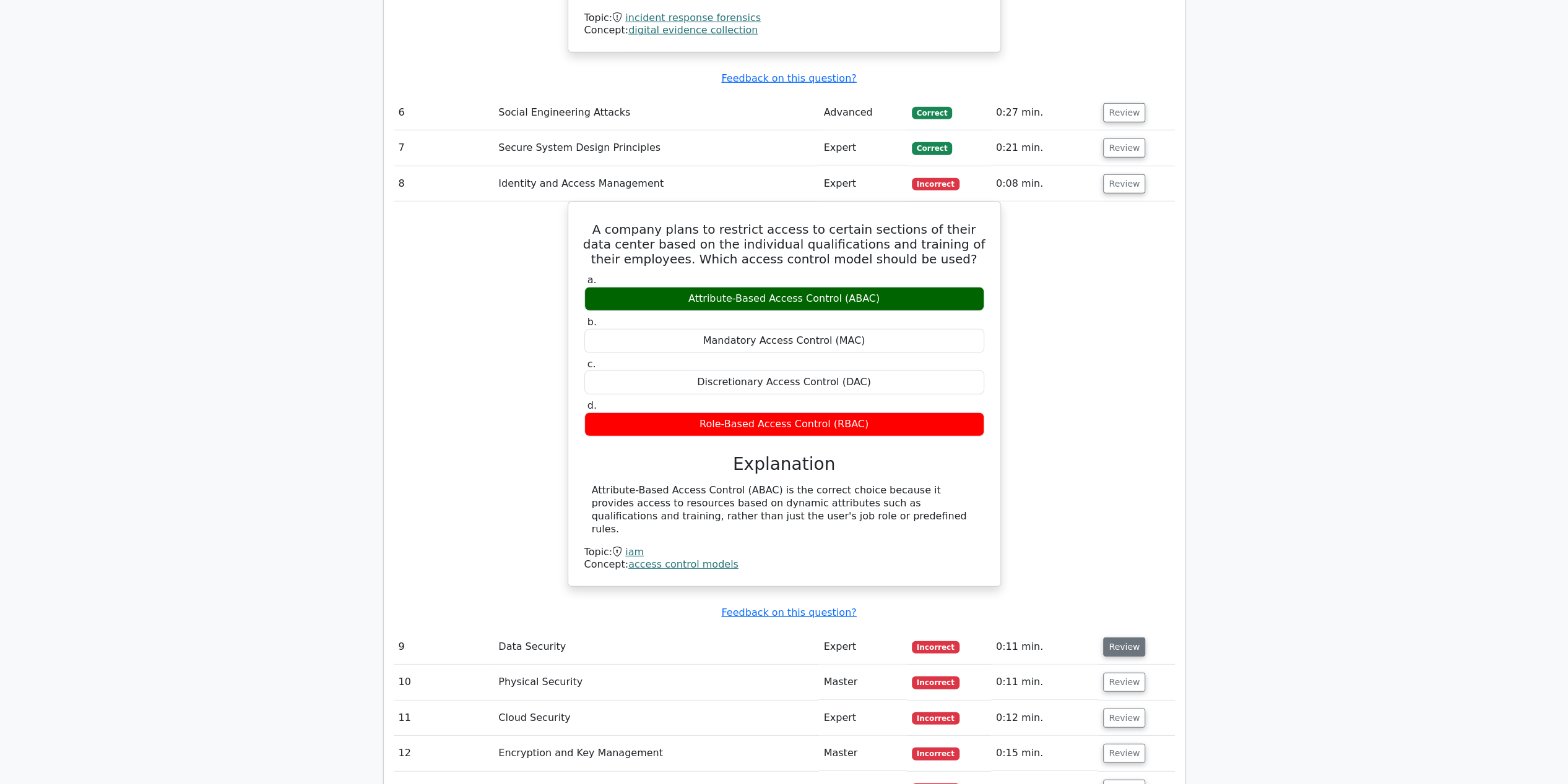
click at [1121, 638] on button "Review" at bounding box center [1123, 647] width 42 height 19
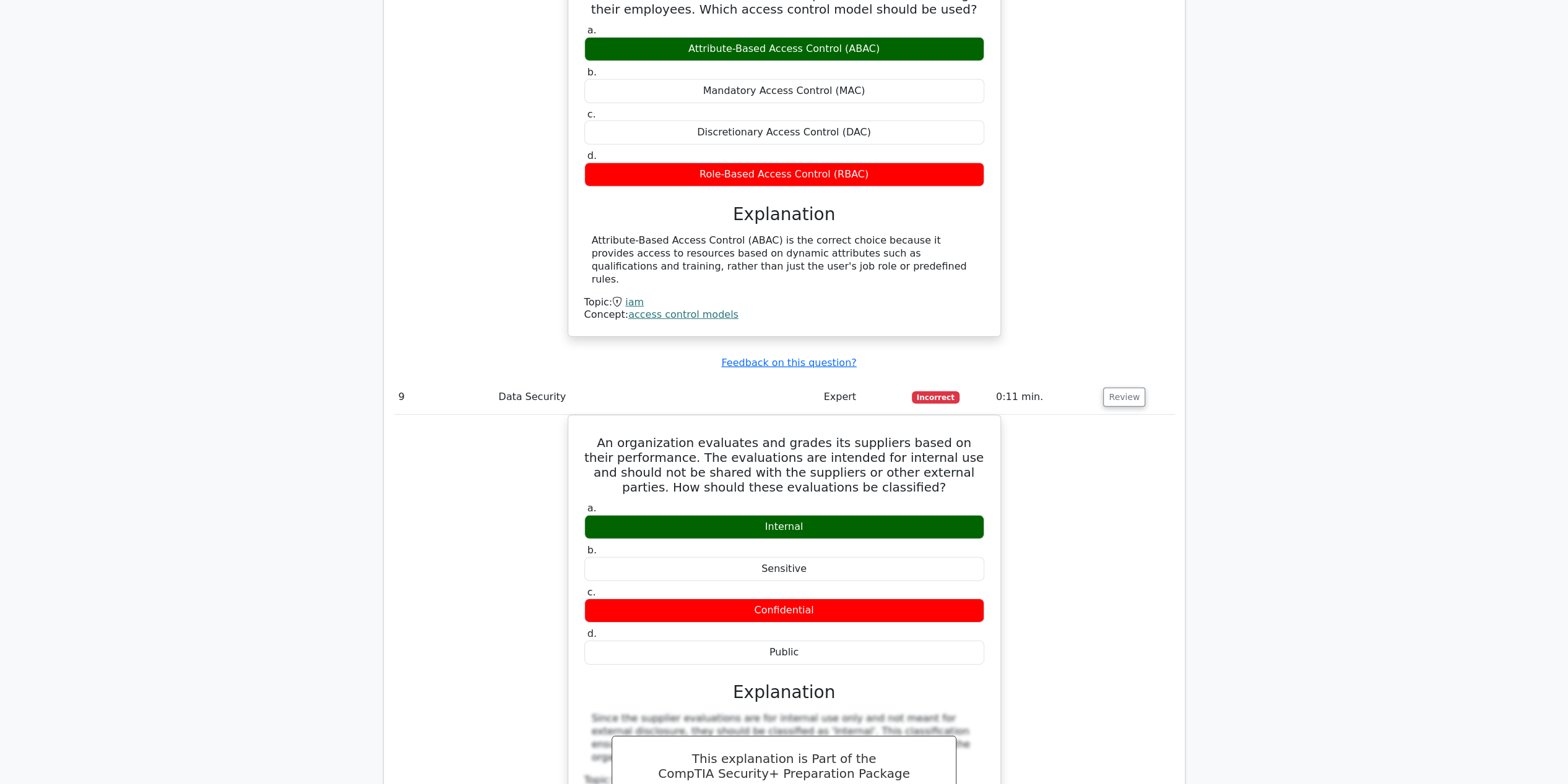
scroll to position [3774, 0]
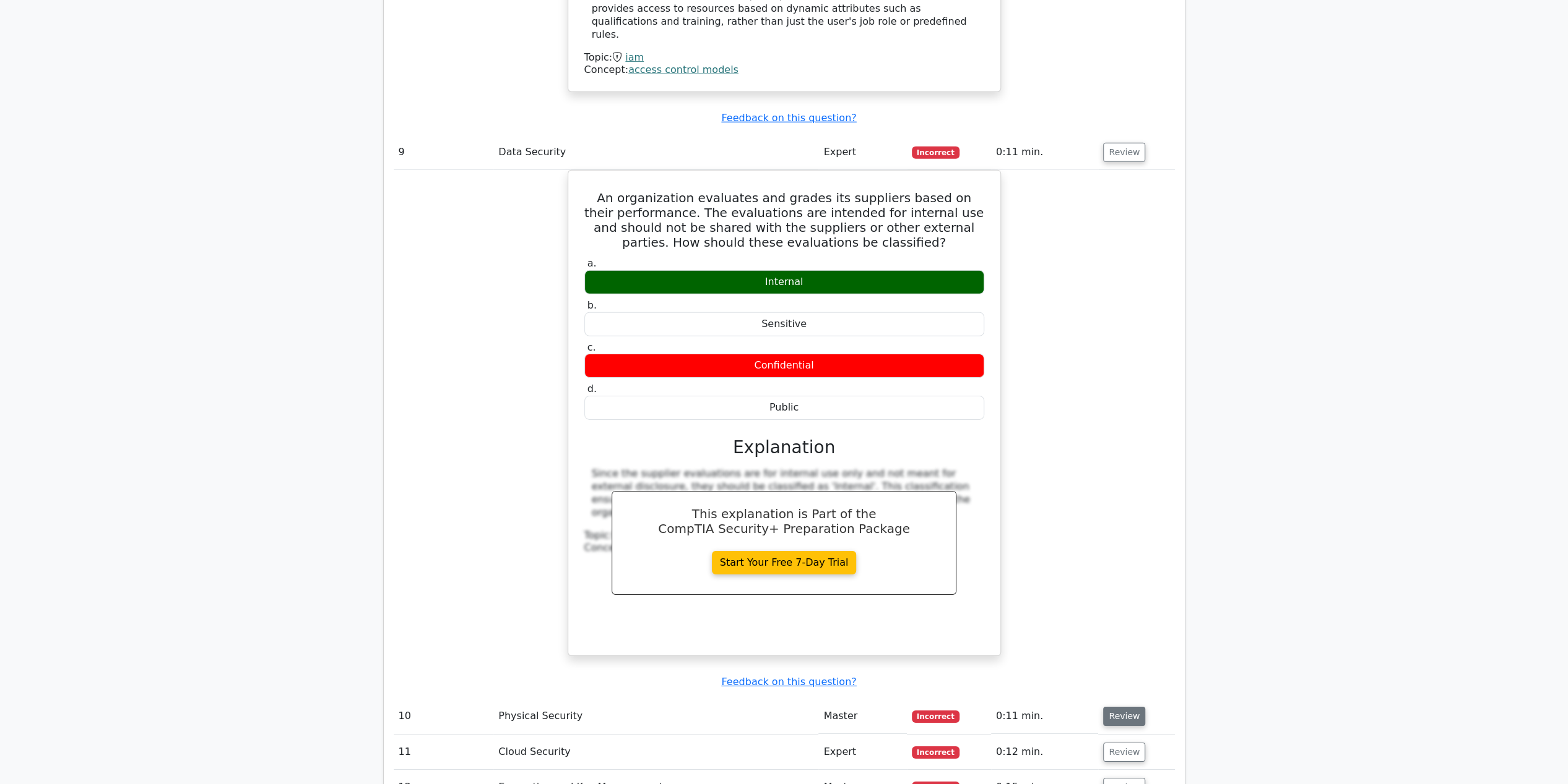
click at [1127, 707] on button "Review" at bounding box center [1123, 717] width 42 height 19
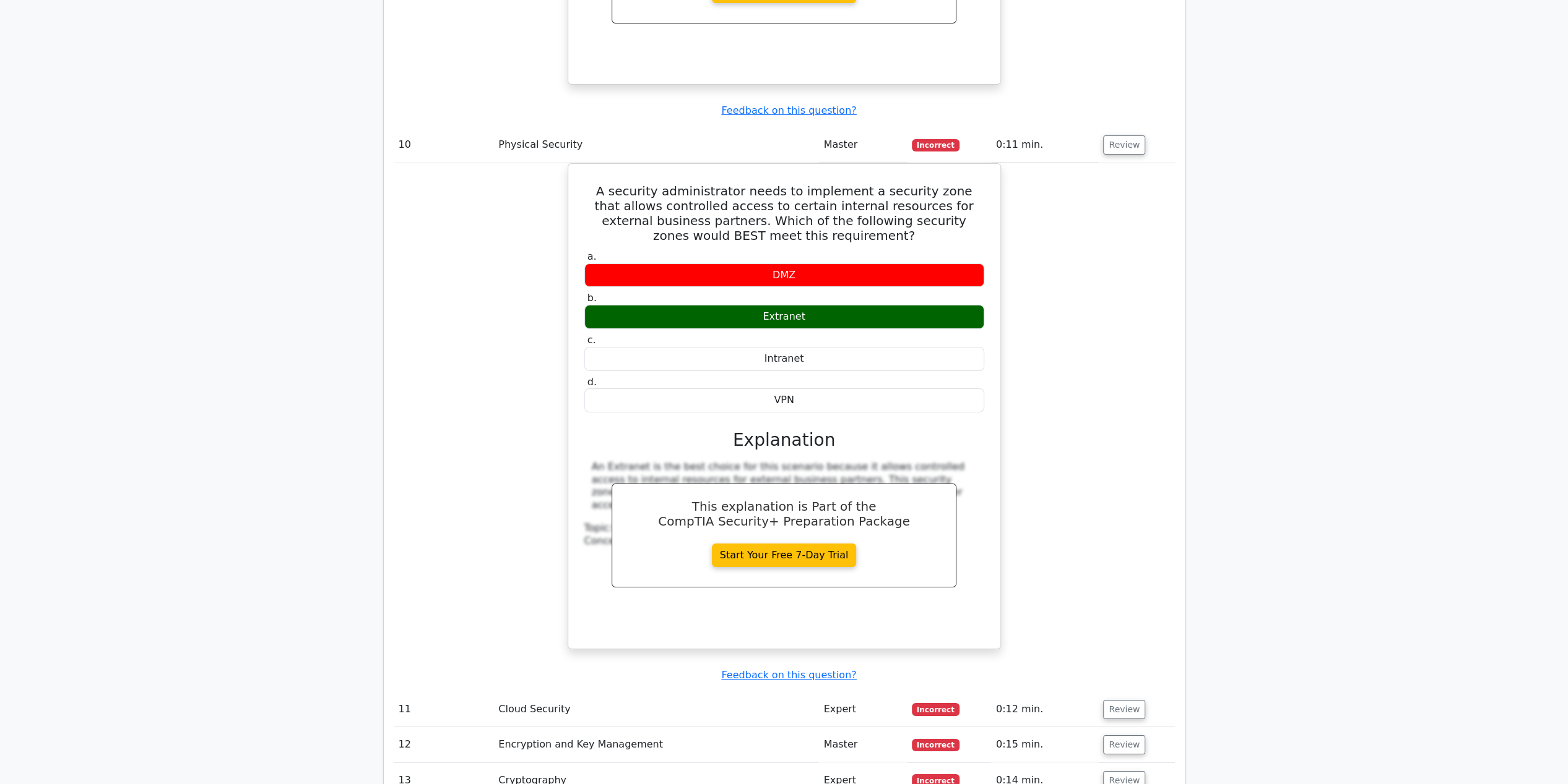
scroll to position [4577, 0]
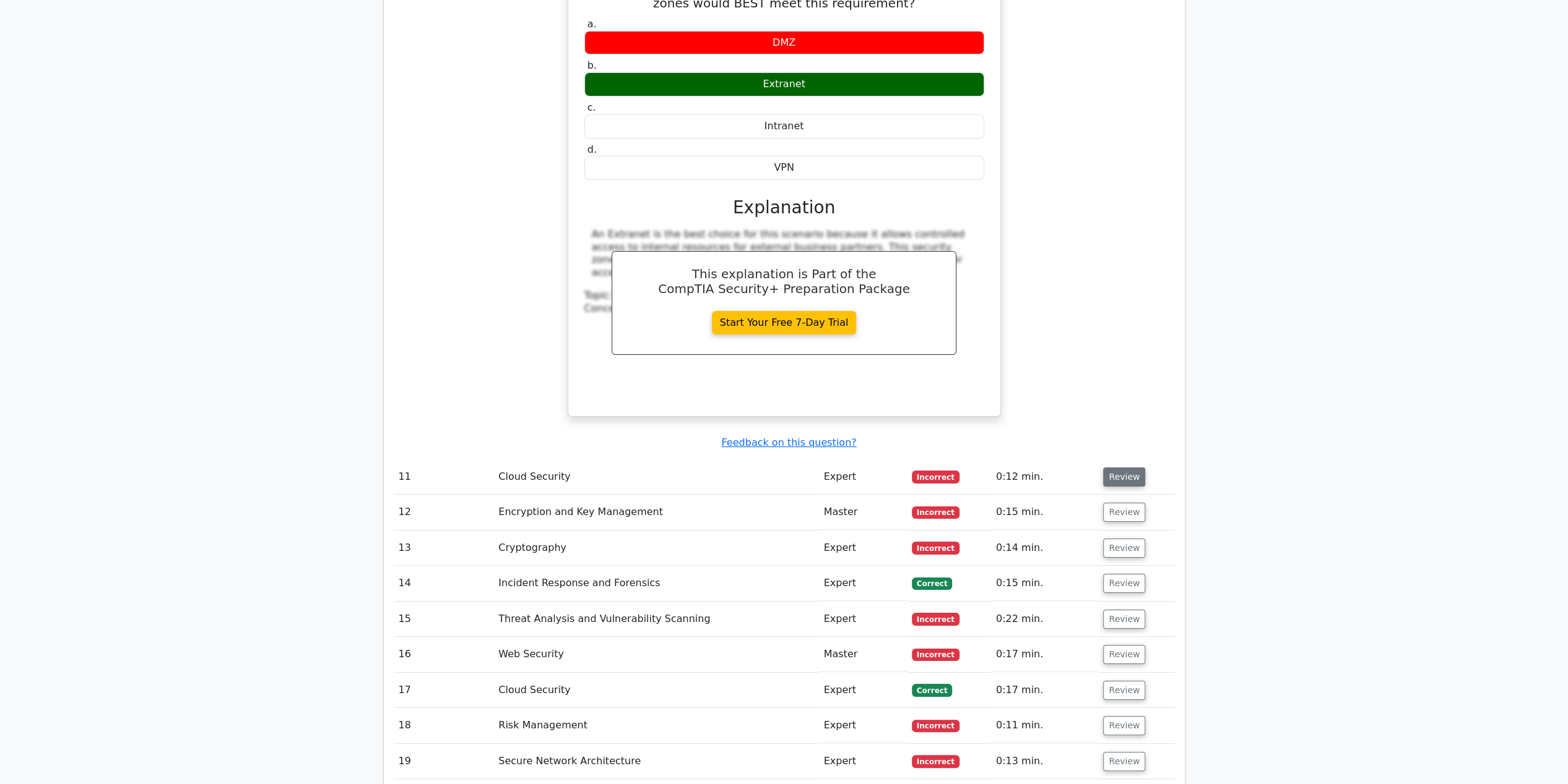
click at [1122, 468] on button "Review" at bounding box center [1123, 477] width 42 height 19
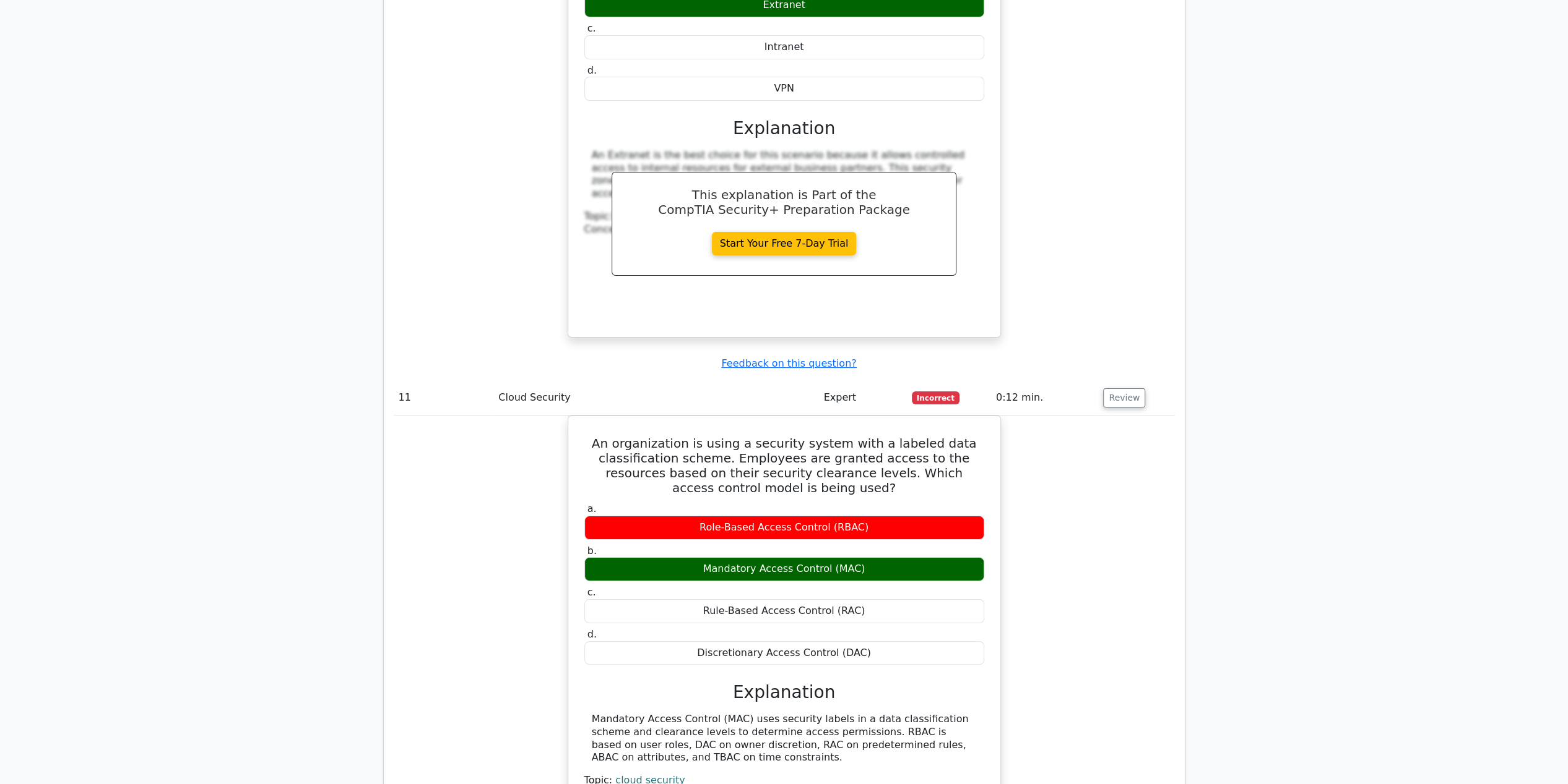
scroll to position [4887, 0]
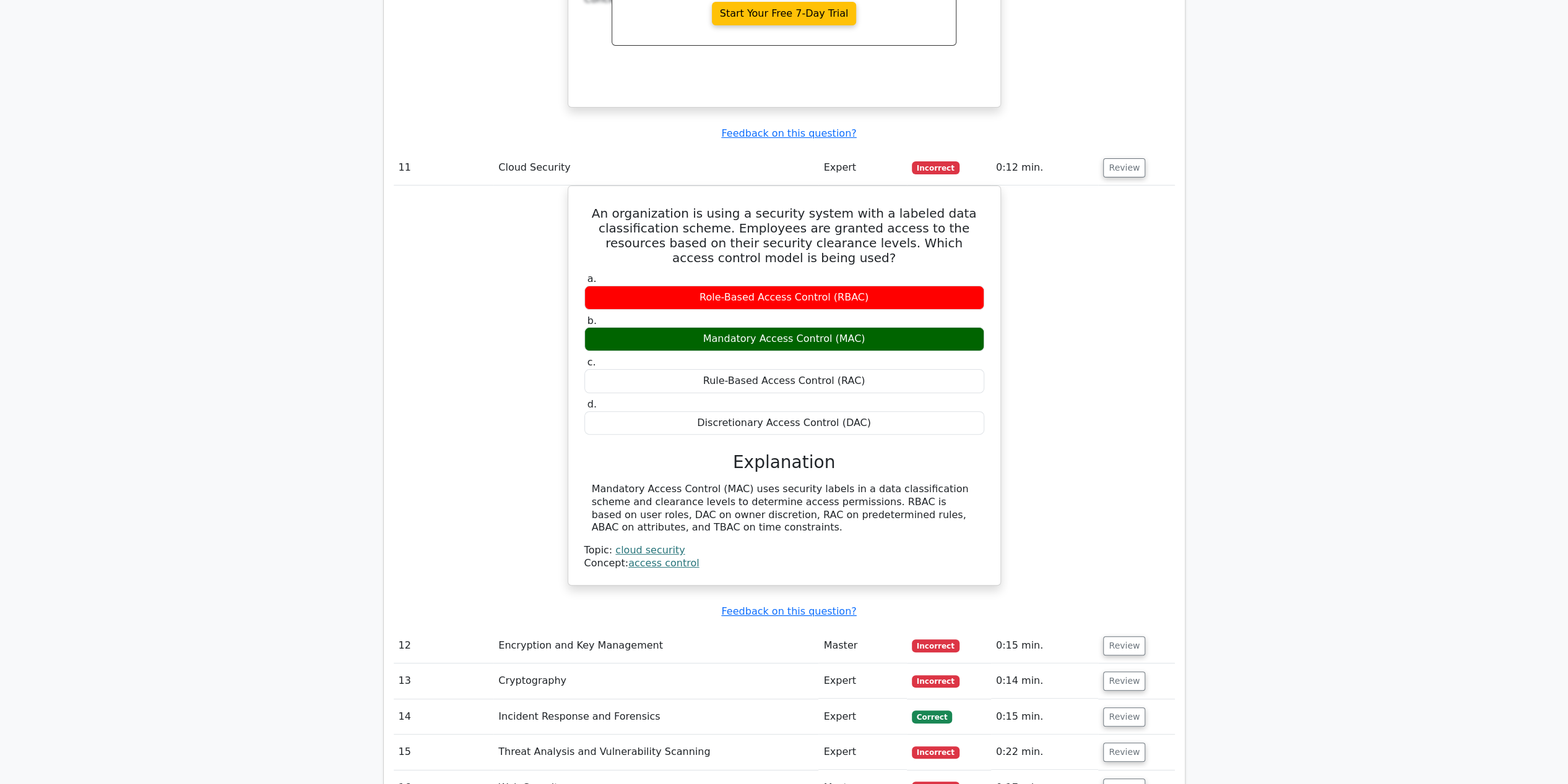
click at [1121, 629] on td "Review" at bounding box center [1136, 646] width 76 height 35
click at [1119, 637] on button "Review" at bounding box center [1123, 646] width 42 height 19
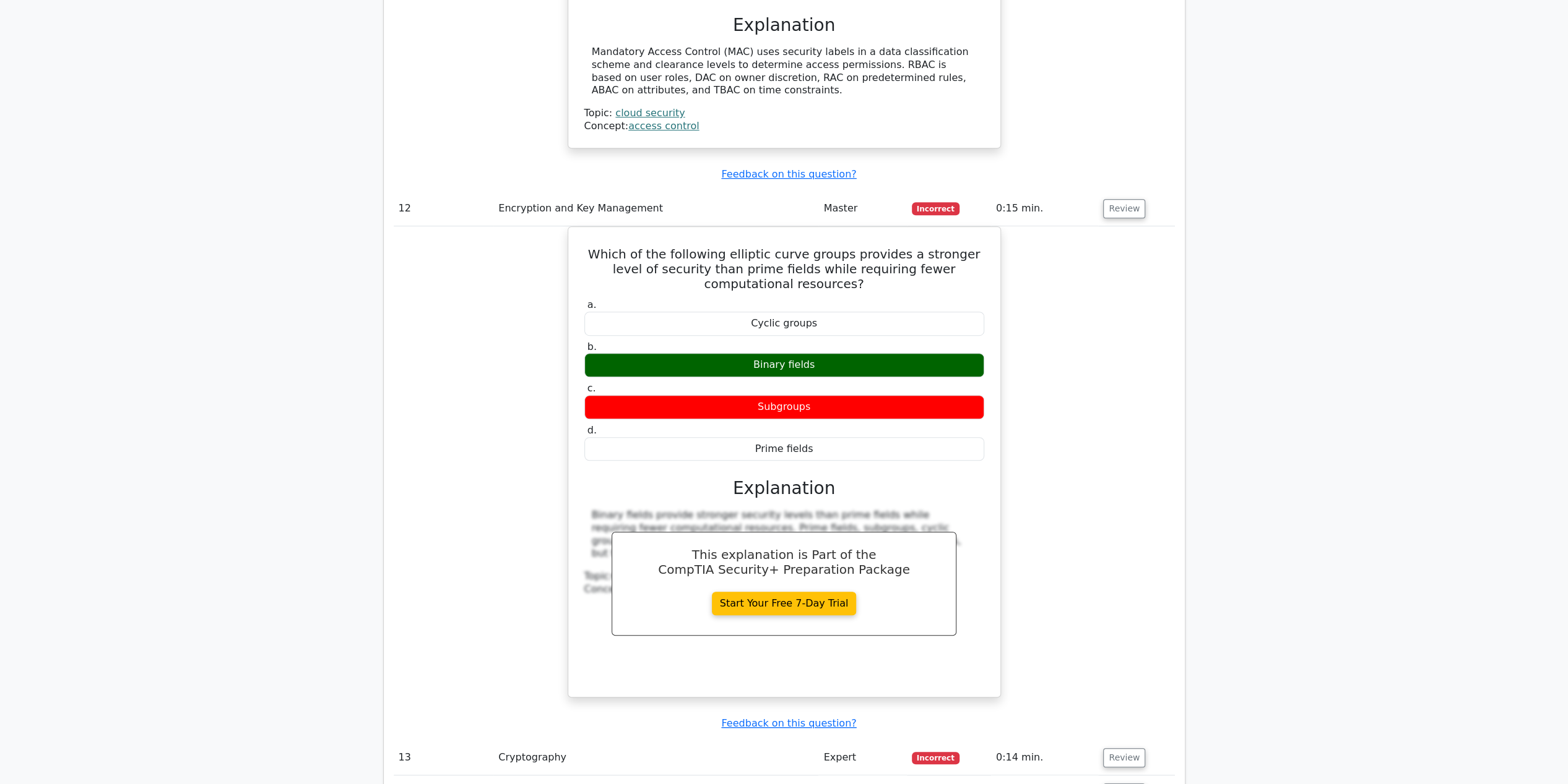
scroll to position [5567, 0]
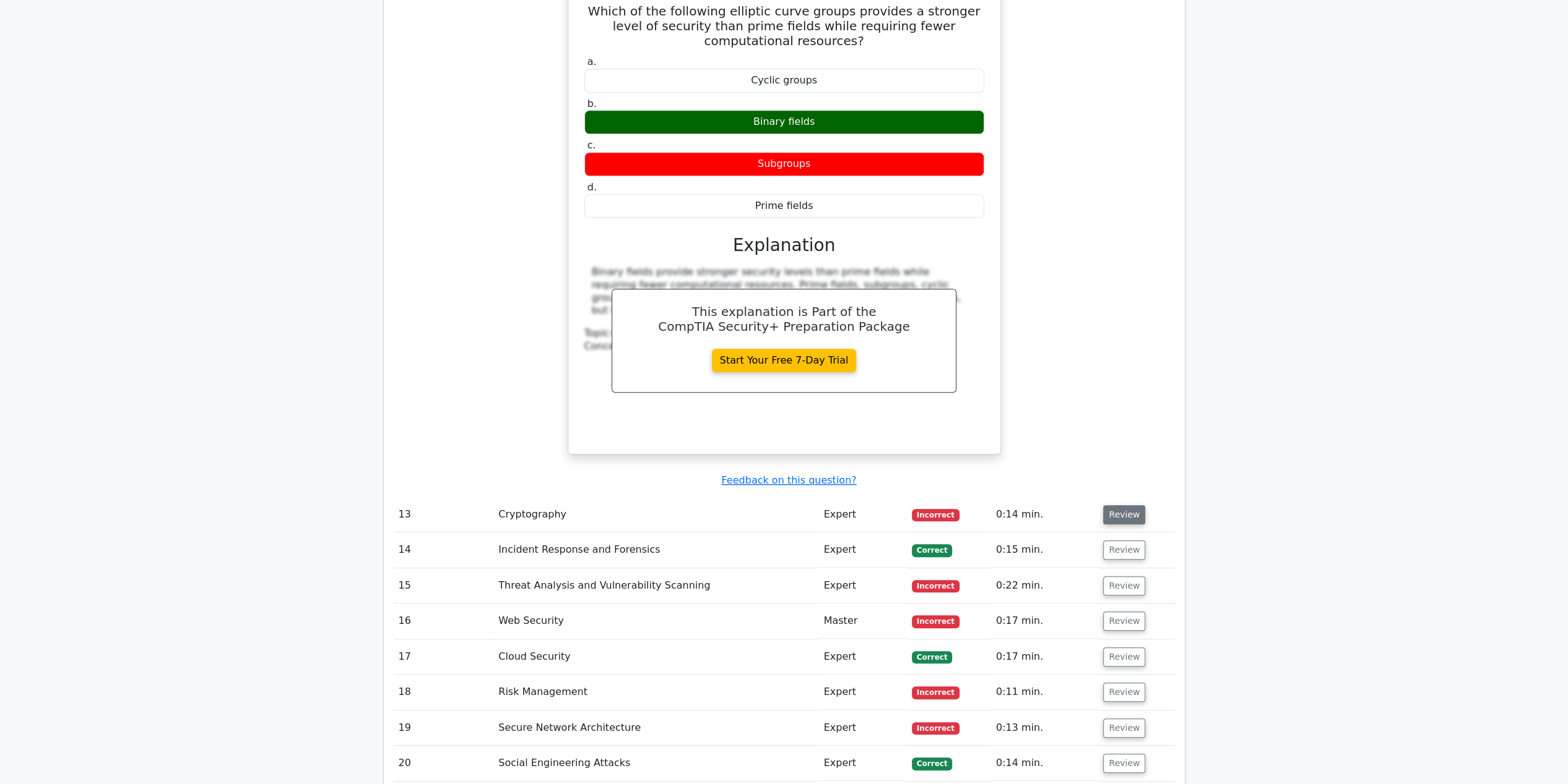
click at [1126, 506] on button "Review" at bounding box center [1123, 515] width 42 height 19
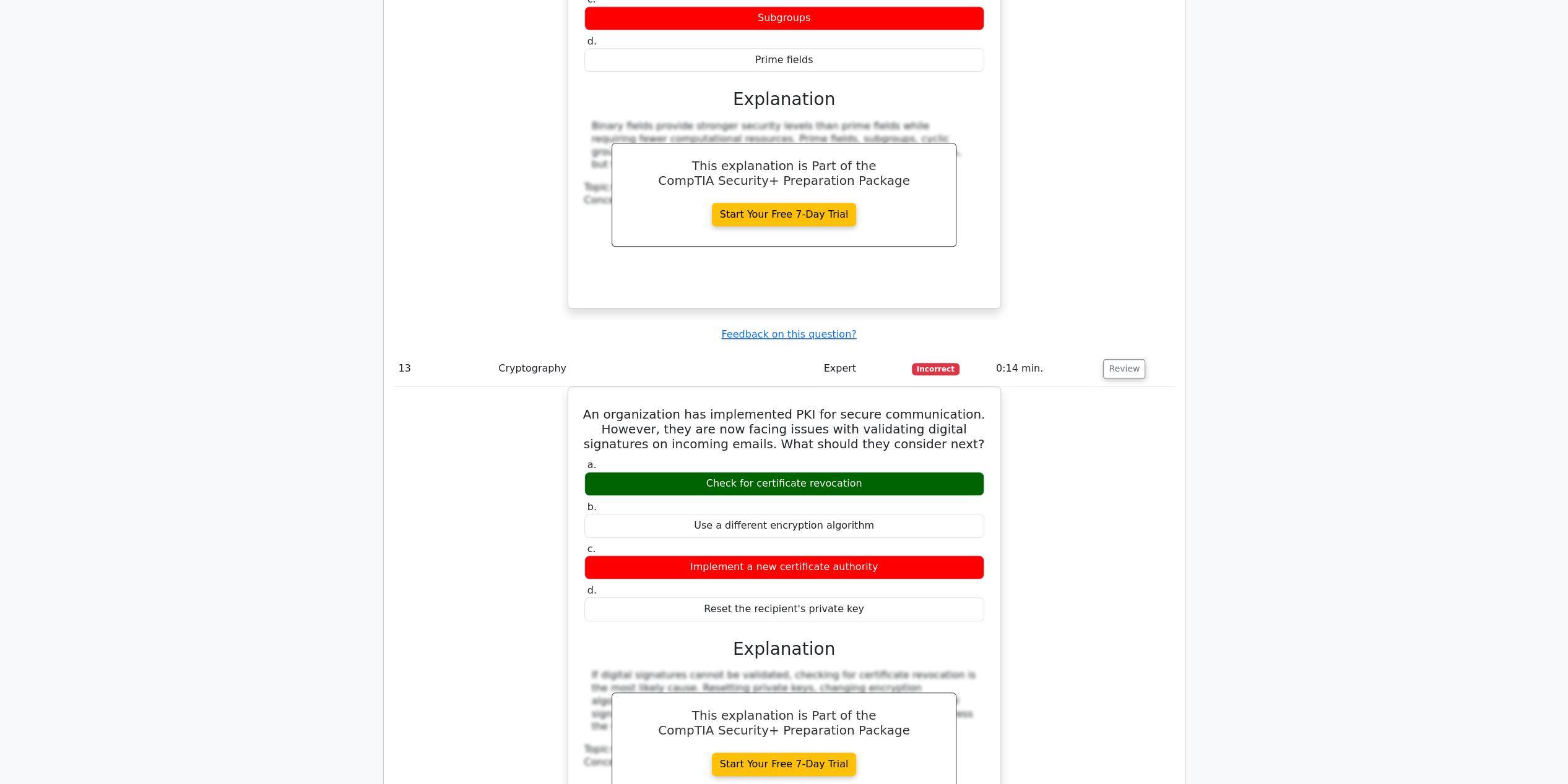
scroll to position [6001, 0]
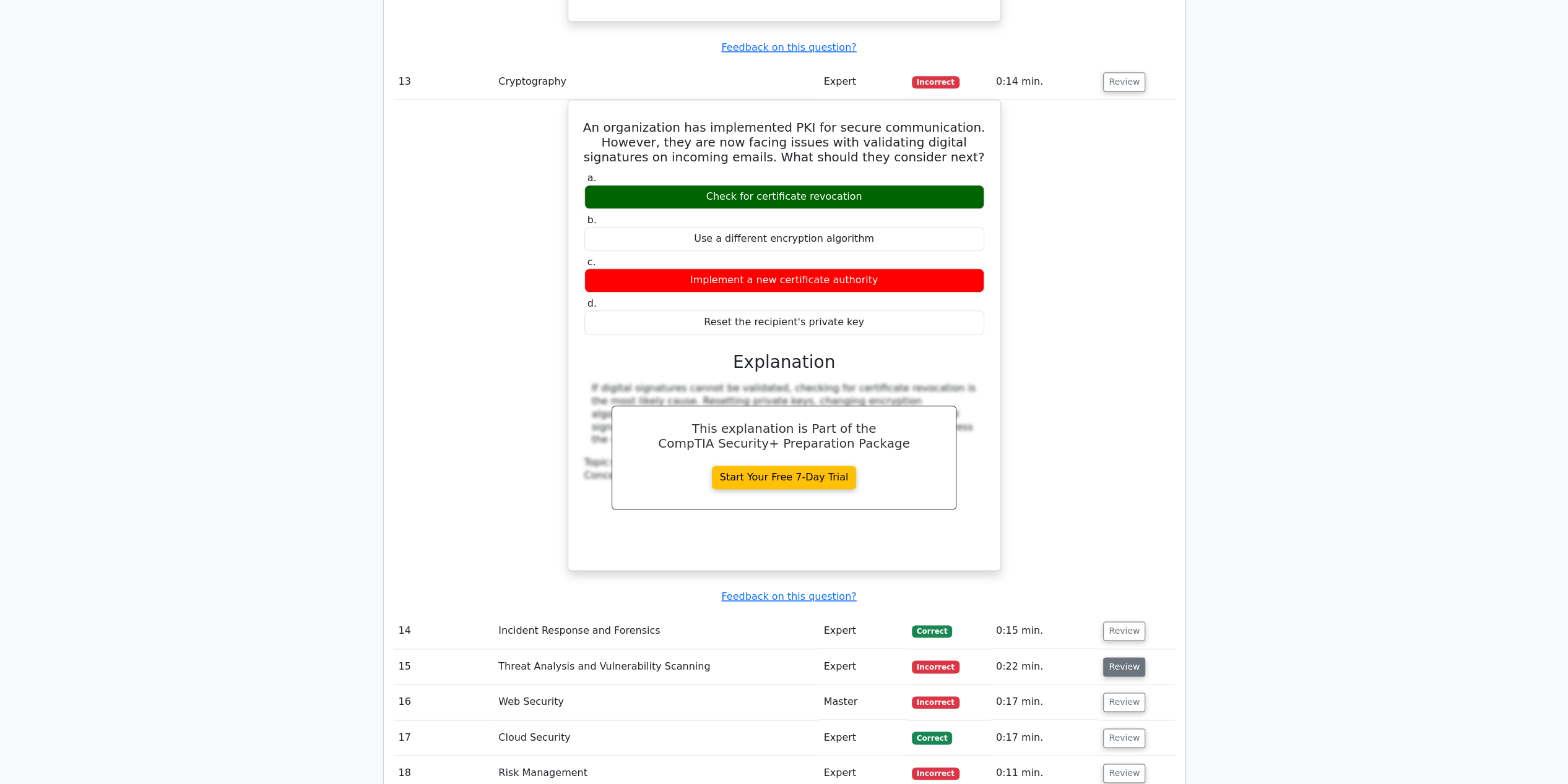
click at [1107, 657] on button "Review" at bounding box center [1123, 667] width 42 height 19
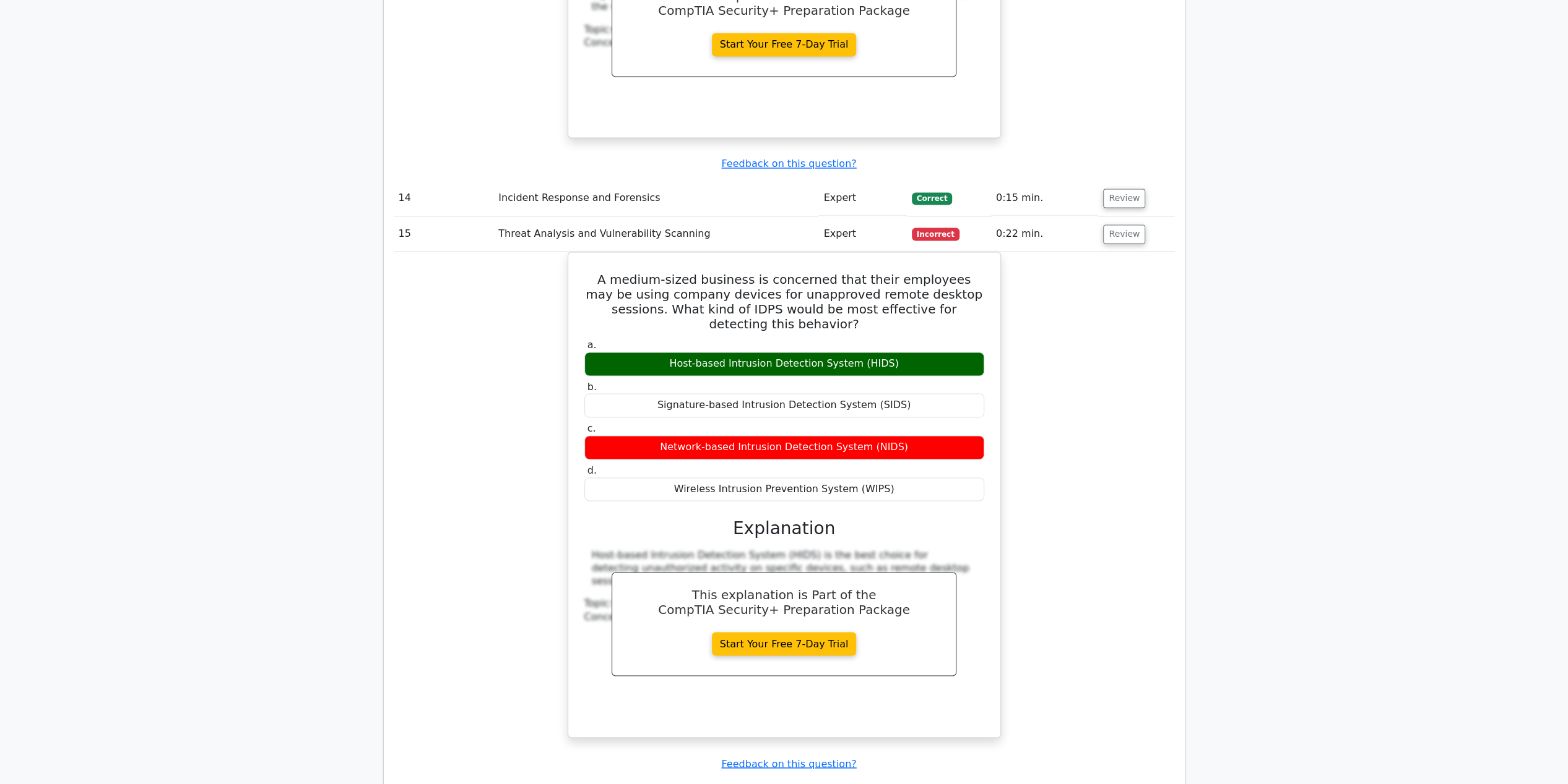
scroll to position [6804, 0]
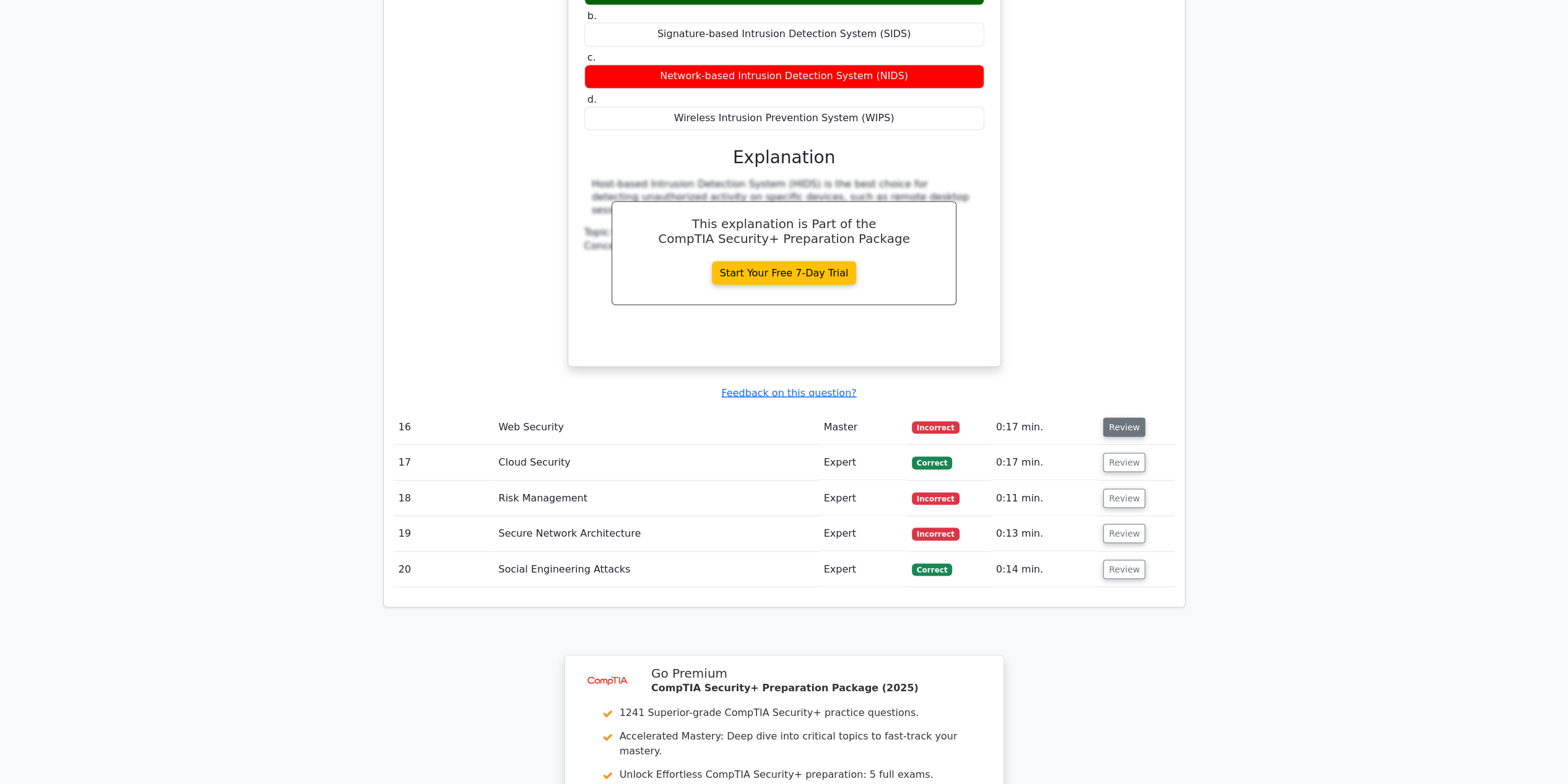
click at [1118, 418] on button "Review" at bounding box center [1123, 427] width 42 height 19
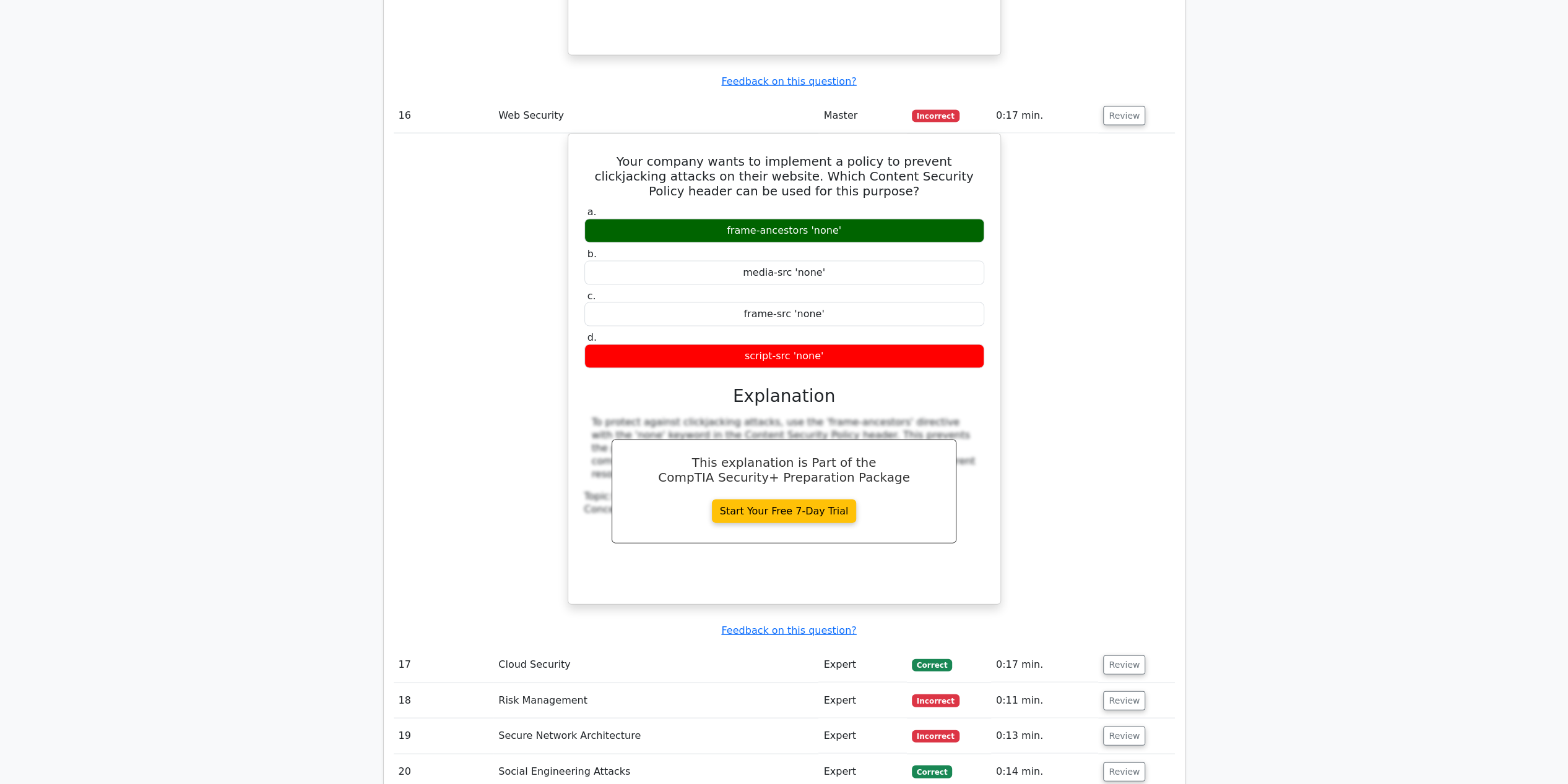
scroll to position [7423, 0]
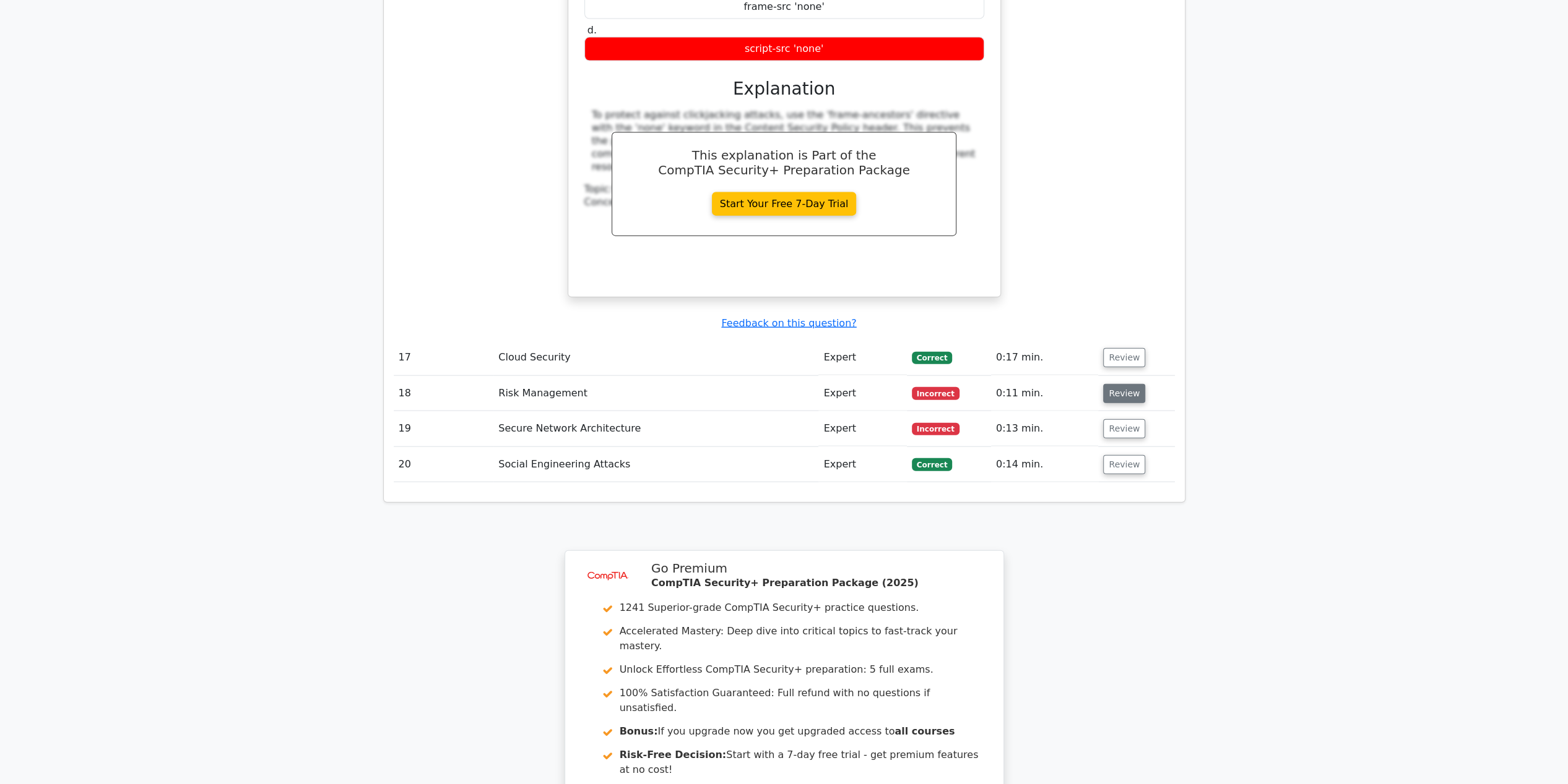
click at [1122, 384] on button "Review" at bounding box center [1123, 394] width 42 height 19
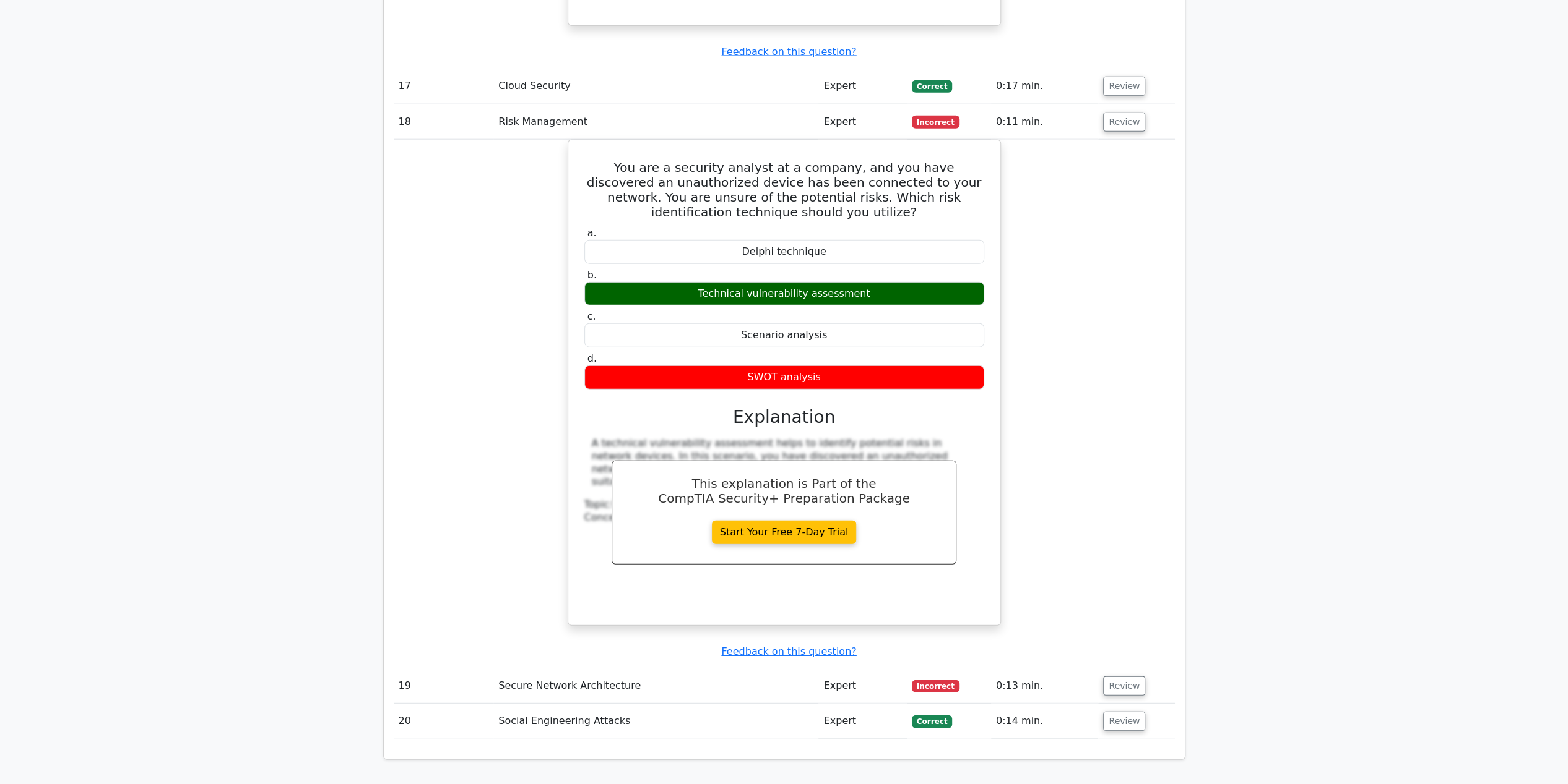
scroll to position [7732, 0]
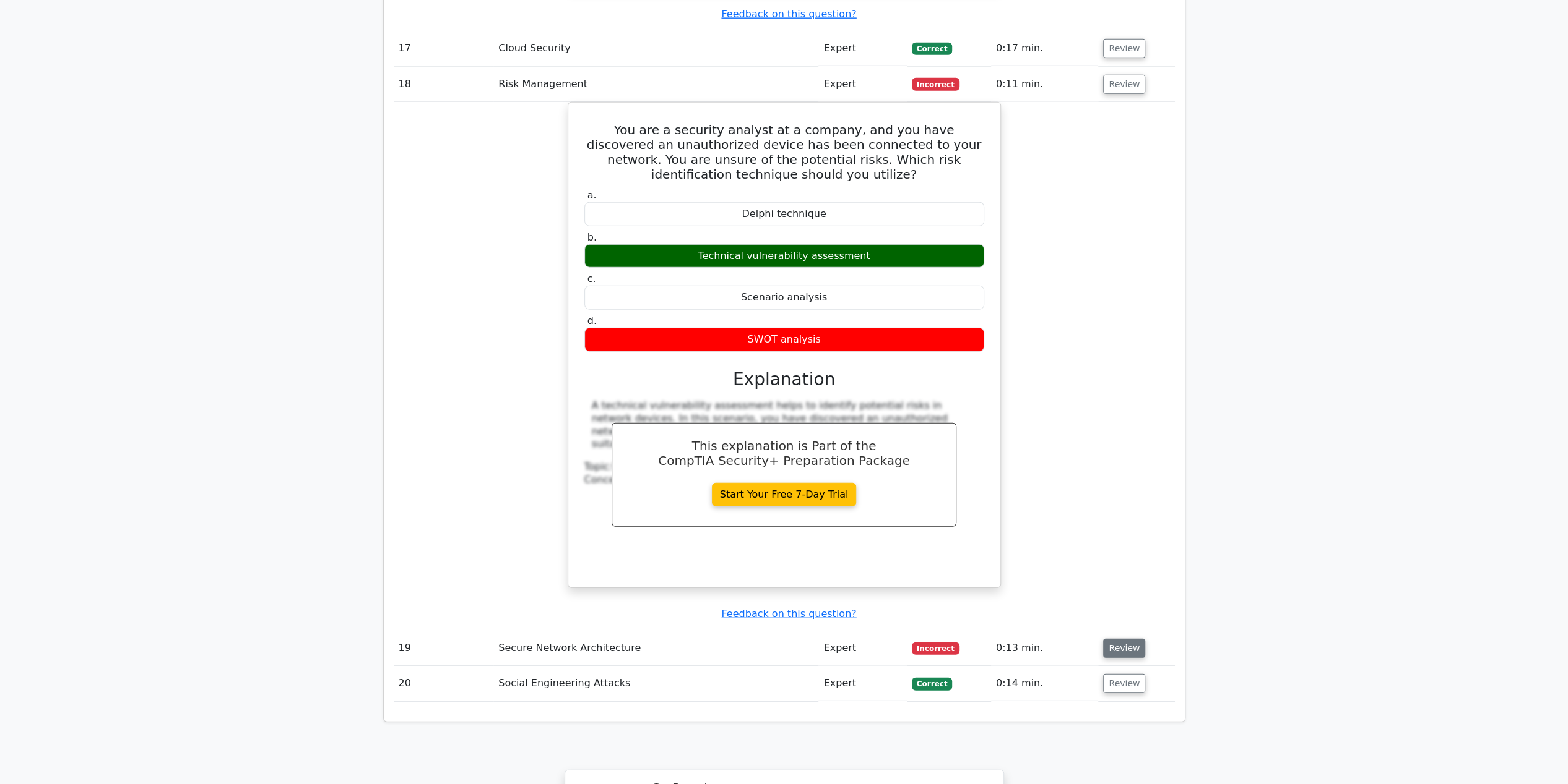
click at [1120, 639] on button "Review" at bounding box center [1123, 649] width 42 height 19
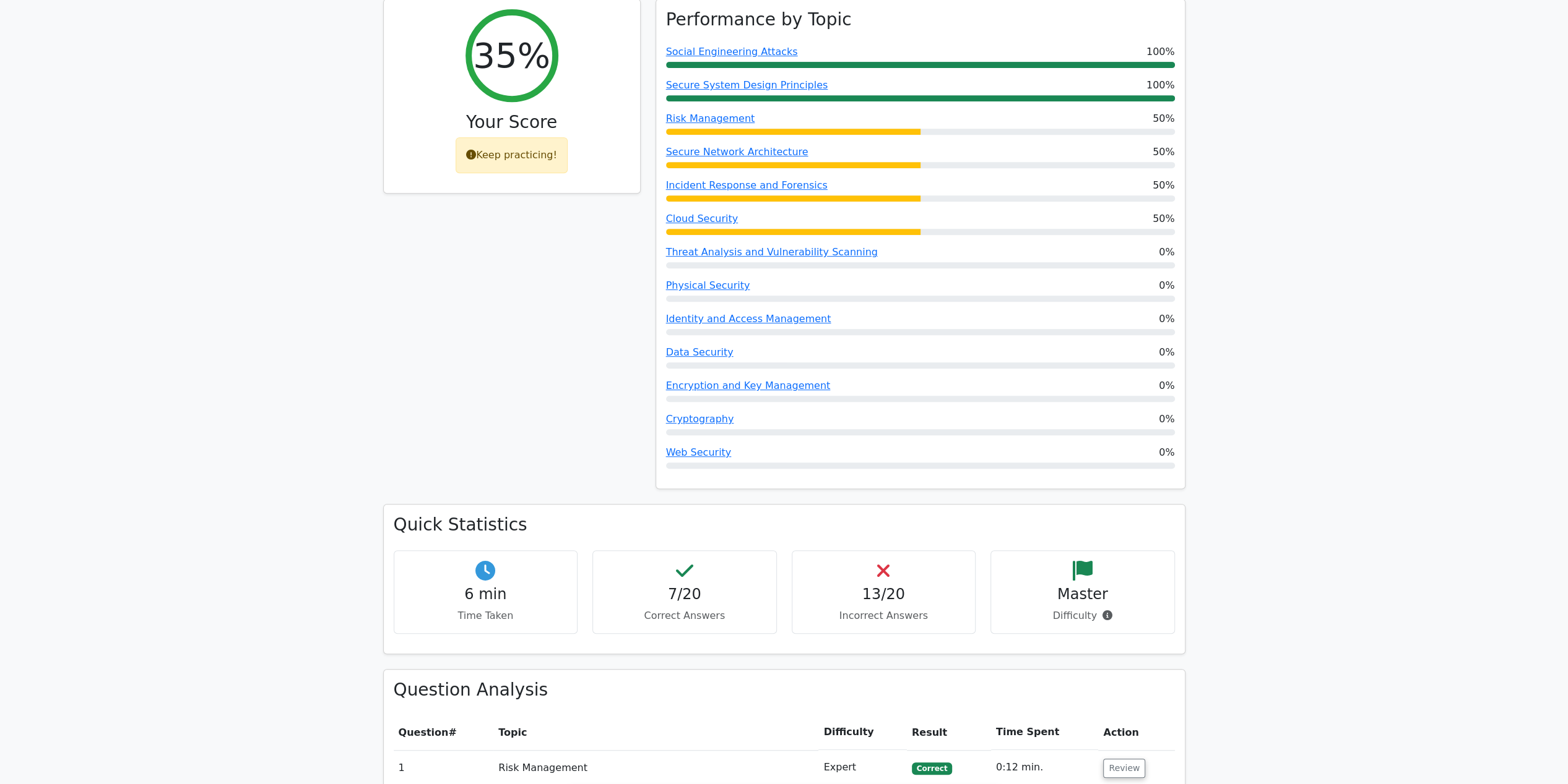
scroll to position [0, 0]
